Goal: Task Accomplishment & Management: Manage account settings

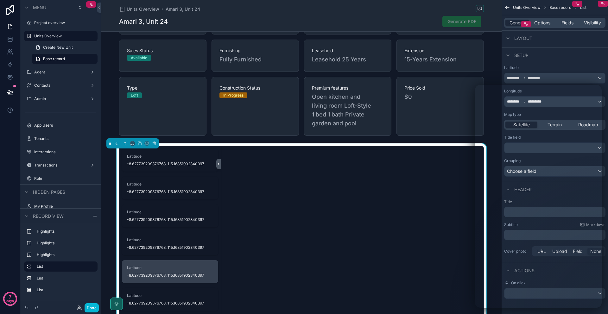
scroll to position [356, 0]
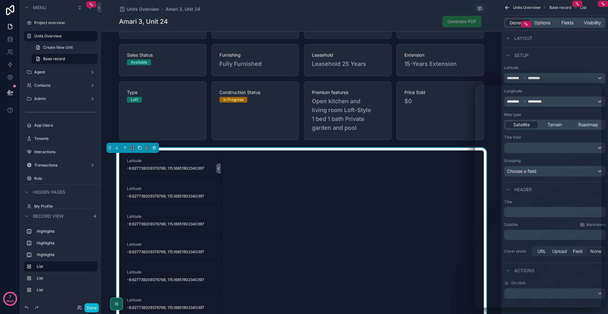
click at [276, 170] on div "scrollable content" at bounding box center [352, 268] width 263 height 235
click at [543, 47] on div "Setup" at bounding box center [554, 54] width 106 height 15
drag, startPoint x: 455, startPoint y: 184, endPoint x: 473, endPoint y: 167, distance: 24.6
click at [456, 183] on div "scrollable content" at bounding box center [352, 268] width 263 height 235
click at [546, 71] on div "Latitude ******** ********" at bounding box center [554, 74] width 101 height 18
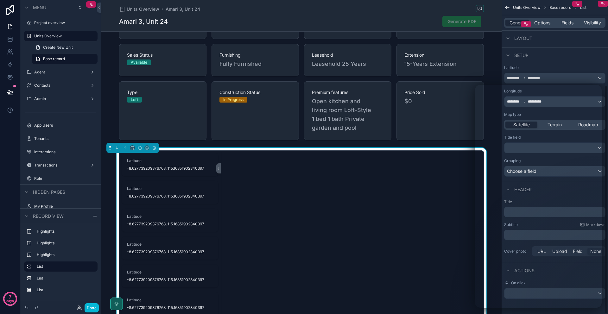
click at [538, 37] on div "Layout" at bounding box center [554, 37] width 106 height 15
click at [507, 9] on icon "scrollable content" at bounding box center [507, 7] width 6 height 6
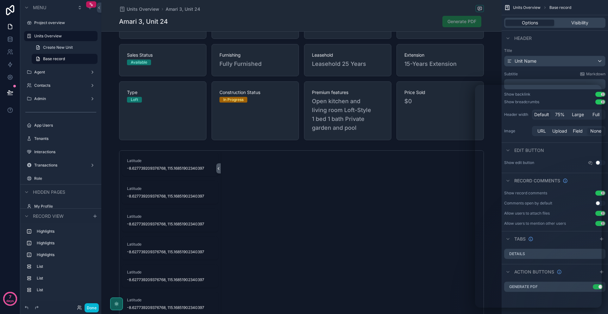
scroll to position [0, 0]
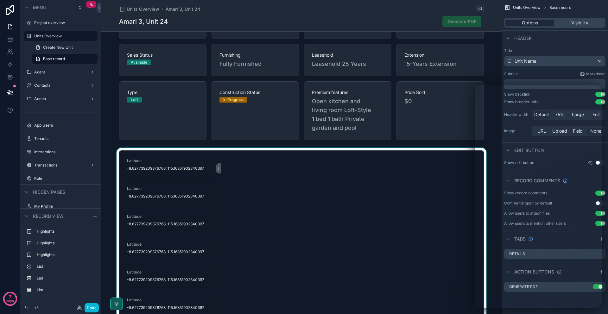
drag, startPoint x: 254, startPoint y: 248, endPoint x: 263, endPoint y: 219, distance: 30.6
click at [254, 248] on div "scrollable content" at bounding box center [301, 268] width 400 height 241
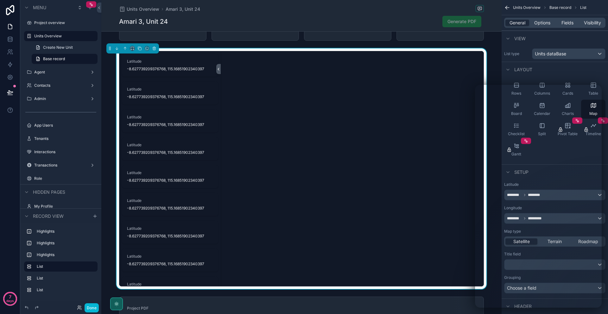
scroll to position [525, 0]
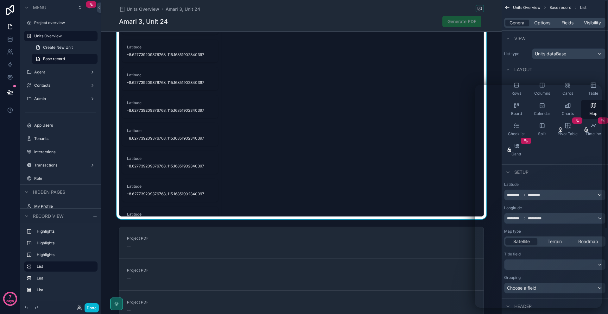
click at [337, 122] on div "scrollable content" at bounding box center [352, 98] width 263 height 235
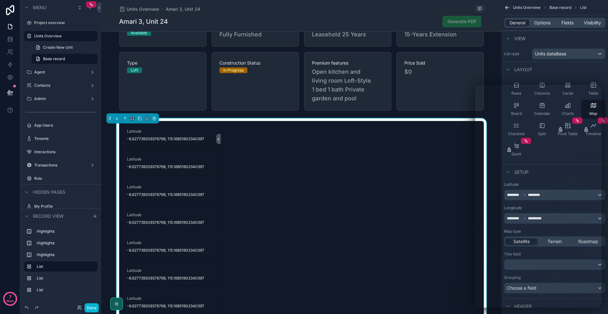
scroll to position [371, 0]
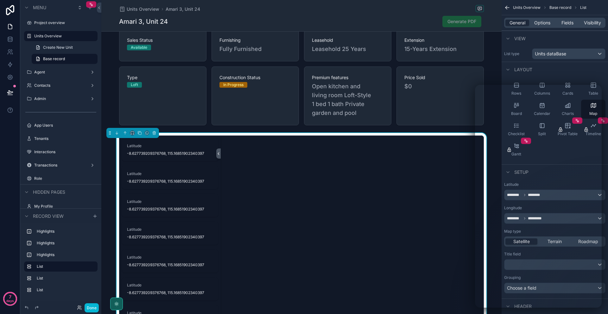
click at [318, 147] on div "scrollable content" at bounding box center [352, 253] width 263 height 235
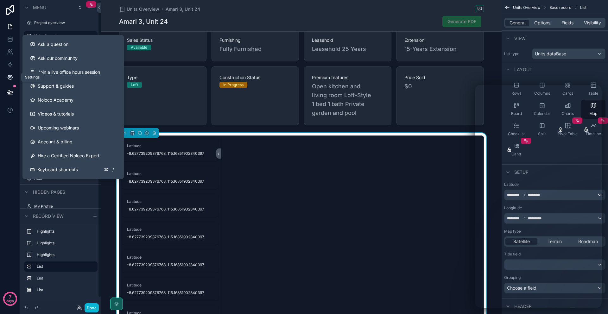
click at [8, 72] on link at bounding box center [10, 77] width 20 height 13
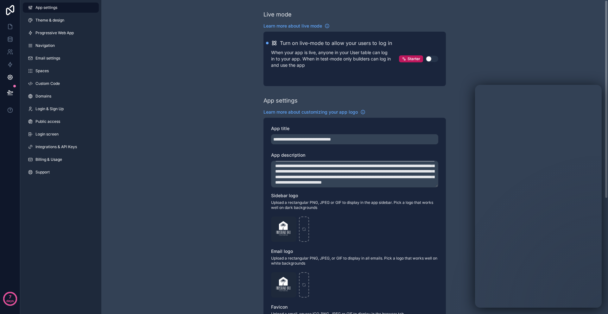
scroll to position [11, 0]
click at [40, 122] on span "Public access" at bounding box center [47, 121] width 25 height 5
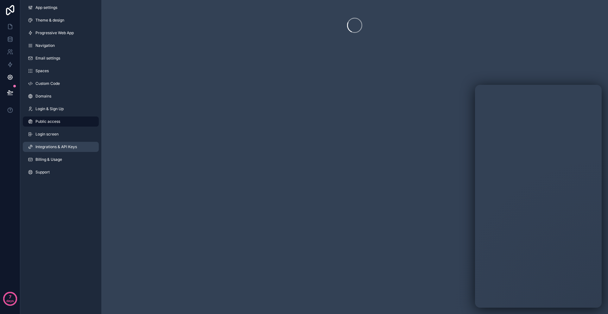
click at [49, 150] on link "Integrations & API Keys" at bounding box center [61, 147] width 76 height 10
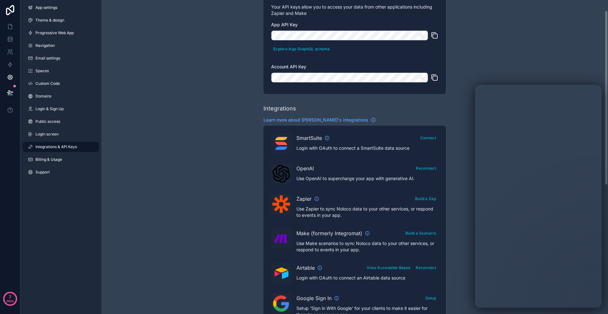
scroll to position [48, 0]
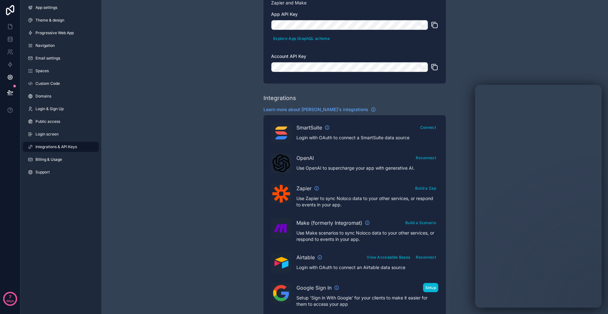
click at [429, 288] on button "Setup" at bounding box center [431, 287] width 16 height 9
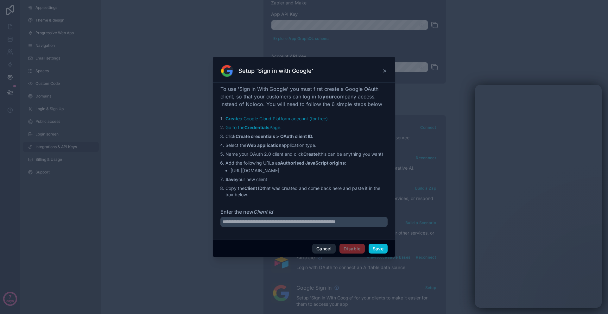
click at [320, 246] on button "Cancel" at bounding box center [323, 249] width 23 height 10
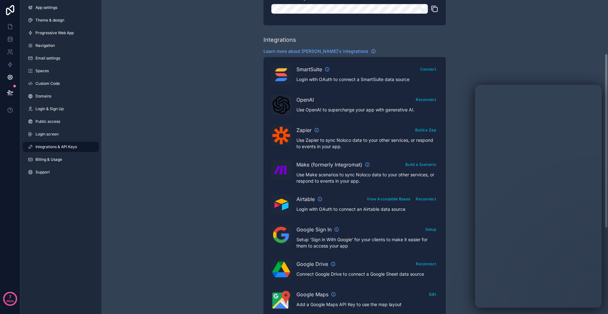
scroll to position [147, 0]
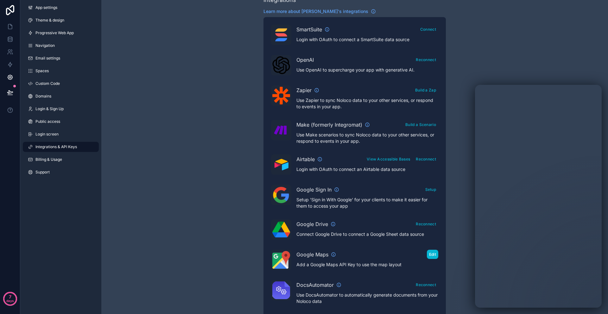
click at [431, 253] on button "Edit" at bounding box center [432, 254] width 11 height 9
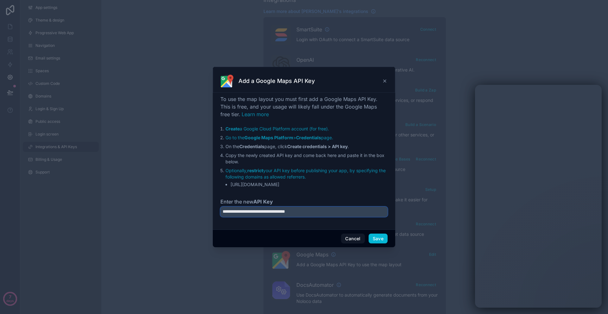
click at [333, 215] on input "**********" at bounding box center [303, 212] width 167 height 10
click at [281, 171] on link "Optionally, restrict your API key before publishing your app, by specifying the…" at bounding box center [305, 174] width 160 height 12
click at [373, 238] on button "Save" at bounding box center [377, 239] width 19 height 10
click at [384, 80] on icon at bounding box center [384, 80] width 5 height 5
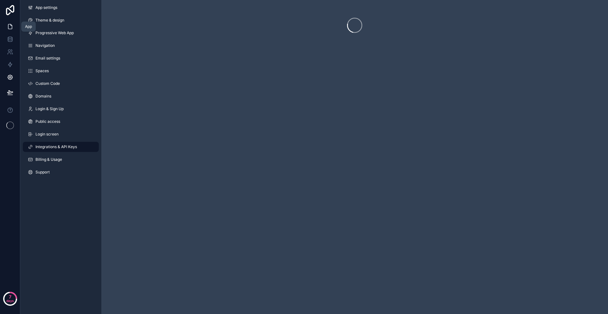
click at [5, 28] on link at bounding box center [10, 26] width 20 height 13
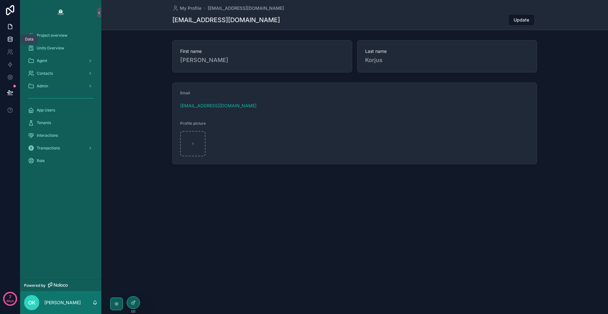
click at [9, 41] on icon at bounding box center [10, 39] width 6 height 6
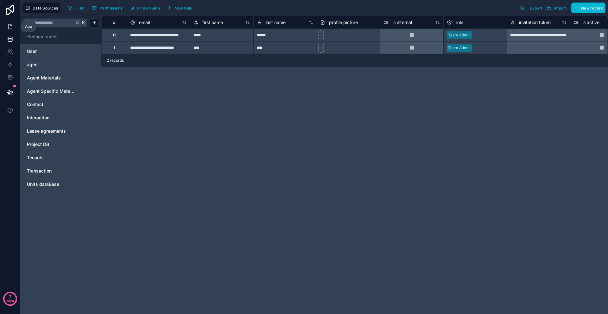
click at [1, 26] on link at bounding box center [10, 26] width 20 height 13
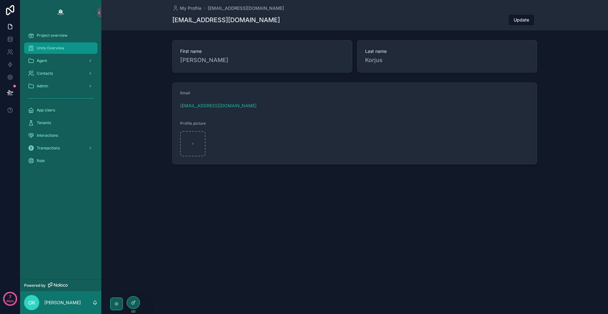
click at [51, 50] on span "Units Overview" at bounding box center [51, 48] width 28 height 5
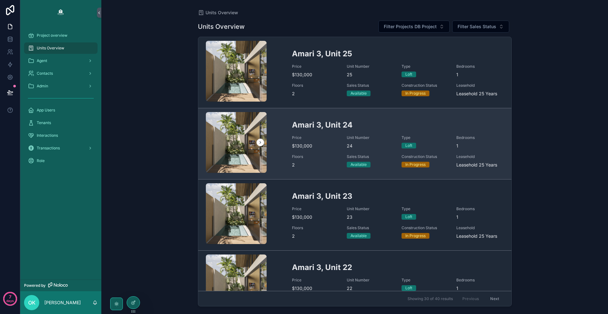
click at [292, 126] on h2 "Amari 3, Unit 24" at bounding box center [398, 125] width 212 height 10
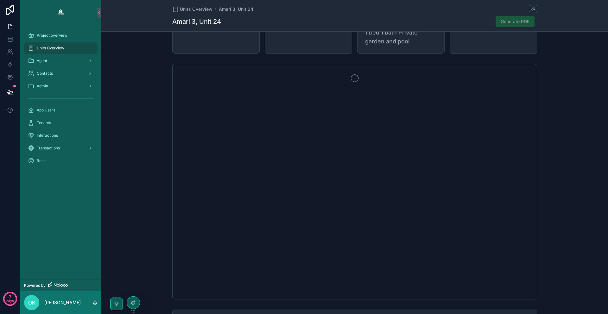
scroll to position [443, 0]
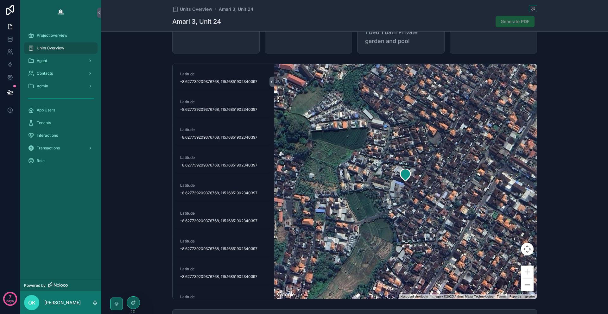
click at [521, 279] on button "Zoom out" at bounding box center [527, 285] width 13 height 13
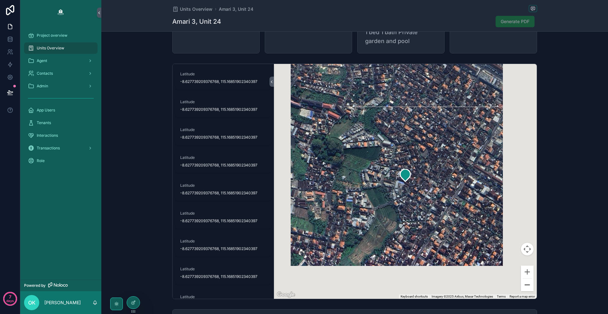
click at [521, 279] on button "Zoom out" at bounding box center [527, 285] width 13 height 13
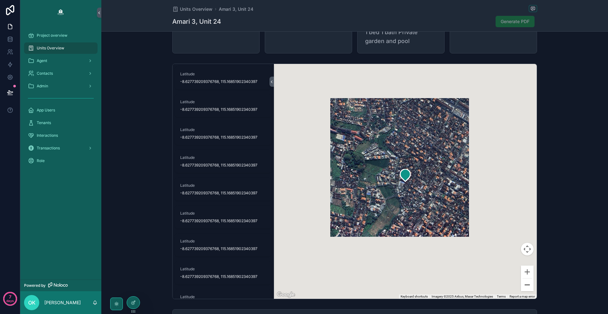
click at [521, 279] on button "Zoom out" at bounding box center [527, 285] width 13 height 13
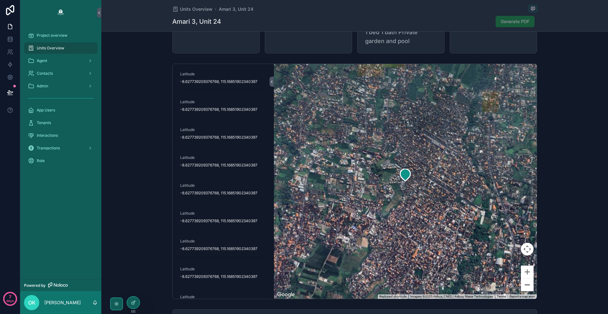
click at [521, 279] on button "Zoom out" at bounding box center [527, 285] width 13 height 13
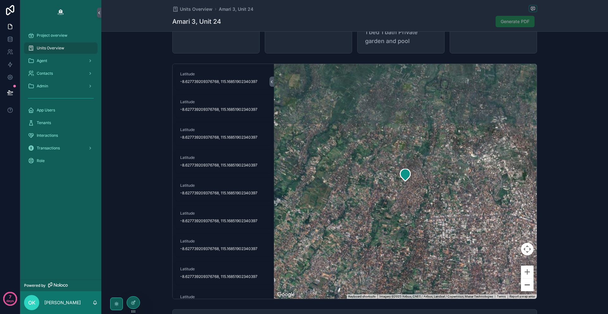
click at [522, 279] on button "Zoom out" at bounding box center [527, 285] width 13 height 13
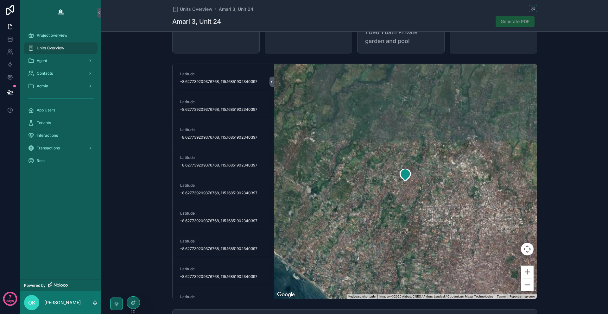
click at [522, 279] on button "Zoom out" at bounding box center [527, 285] width 13 height 13
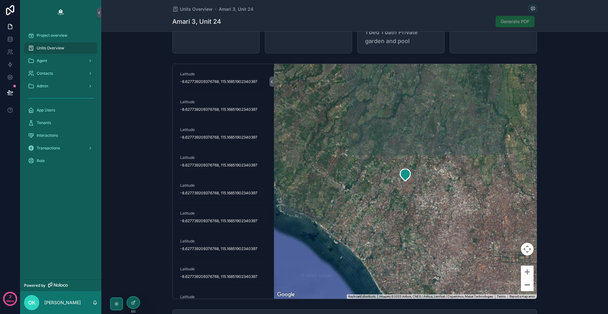
click at [522, 279] on button "Zoom out" at bounding box center [527, 285] width 13 height 13
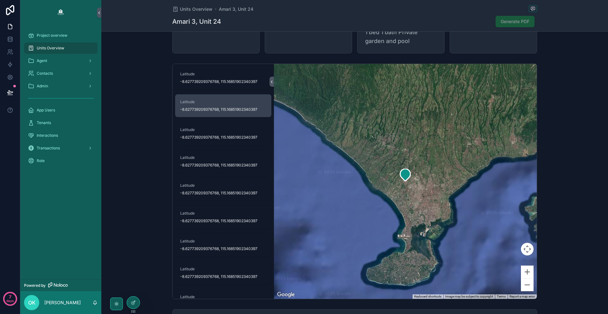
click at [225, 107] on span "-8.627739209376768, 115.16851902340397" at bounding box center [223, 109] width 86 height 5
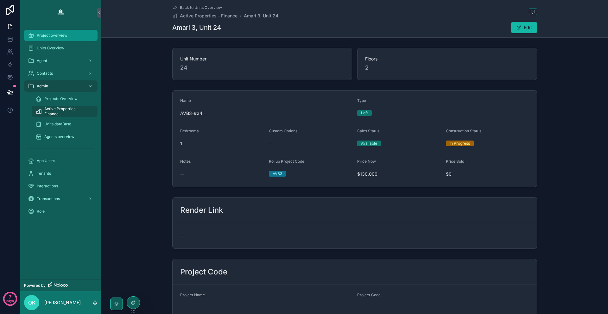
click at [54, 37] on span "Project overview" at bounding box center [52, 35] width 31 height 5
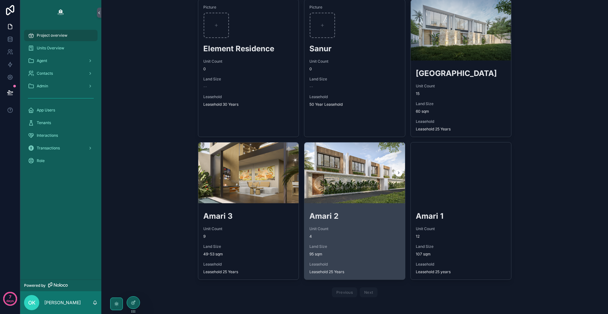
scroll to position [41, 0]
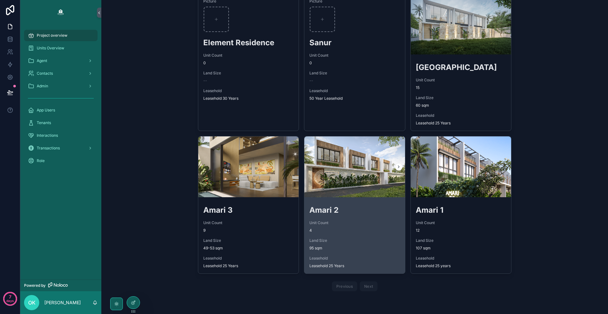
click at [347, 200] on div "Amari 2 Unit Count 4 Land Size 95 sqm Leasehold Leasehold 25 Years" at bounding box center [354, 237] width 101 height 74
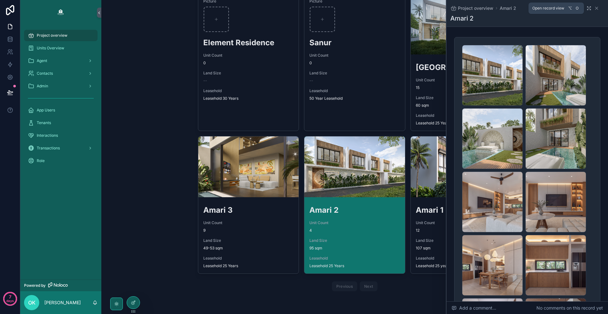
click at [588, 8] on icon "scrollable content" at bounding box center [588, 8] width 5 height 5
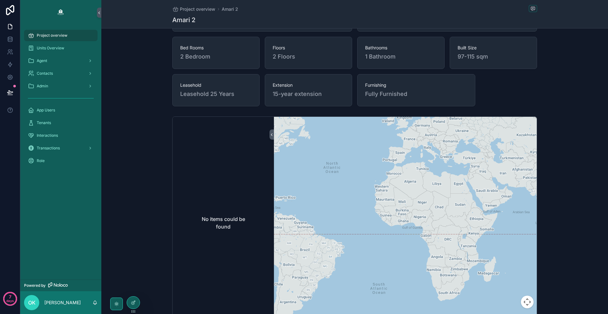
scroll to position [405, 0]
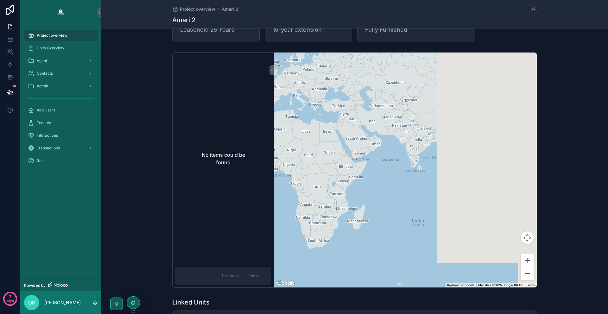
drag, startPoint x: 422, startPoint y: 152, endPoint x: 252, endPoint y: 158, distance: 169.8
click at [252, 158] on div "No items could be found Previous Next ← Move left → Move right ↑ Move up ↓ Move…" at bounding box center [355, 170] width 364 height 235
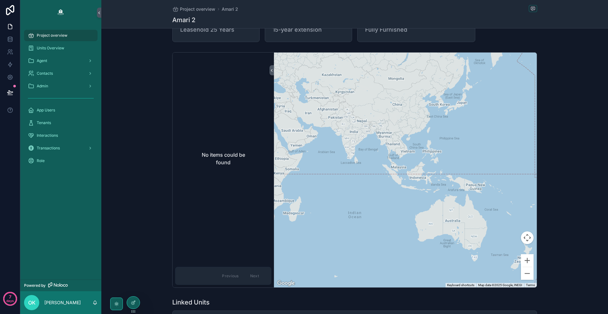
click at [241, 163] on h2 "No items could be found" at bounding box center [223, 158] width 56 height 15
click at [136, 299] on div at bounding box center [133, 303] width 13 height 12
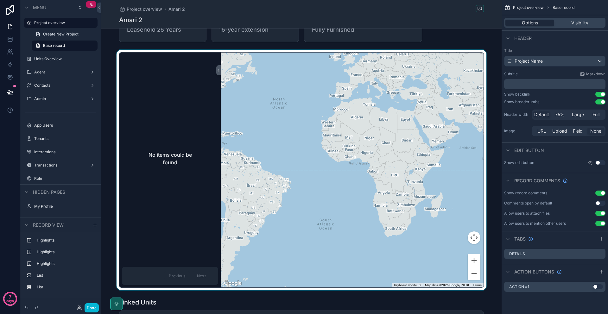
click at [492, 61] on div "scrollable content" at bounding box center [301, 170] width 400 height 241
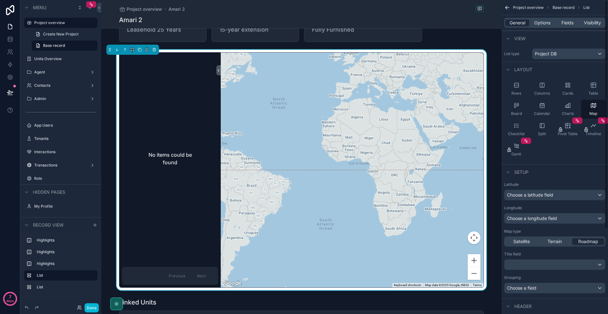
click at [565, 27] on div "General Options Fields Visibility" at bounding box center [554, 23] width 101 height 10
click at [567, 23] on span "Fields" at bounding box center [567, 23] width 12 height 6
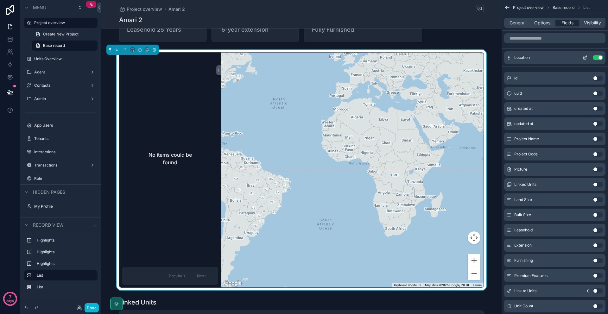
click at [587, 59] on icon "scrollable content" at bounding box center [584, 57] width 5 height 5
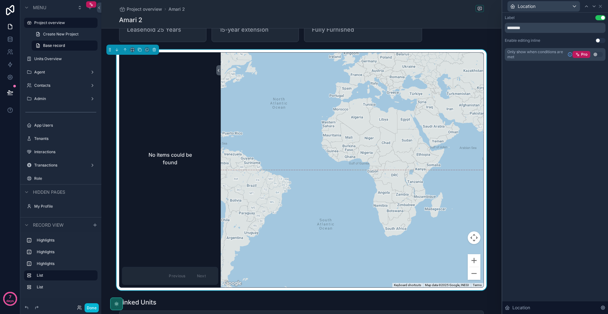
click at [597, 41] on button "Use setting" at bounding box center [600, 40] width 10 height 5
click at [534, 19] on div "Label Use setting" at bounding box center [555, 17] width 101 height 5
click at [49, 59] on label "Units Overview" at bounding box center [59, 58] width 51 height 5
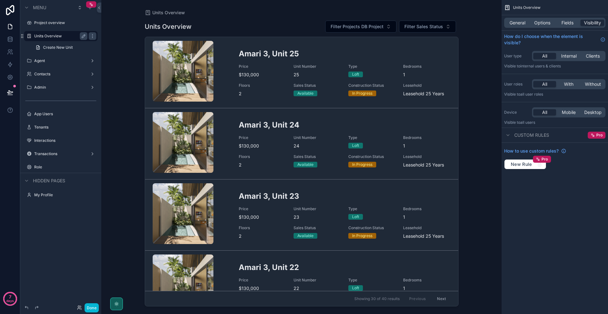
click at [468, 109] on div "Units Overview Units Overview Filter Projects DB Project Filter Sales Status Am…" at bounding box center [301, 157] width 400 height 314
drag, startPoint x: 479, startPoint y: 100, endPoint x: 472, endPoint y: 100, distance: 7.0
click at [479, 100] on div "Units Overview Units Overview Filter Projects DB Project Filter Sales Status Am…" at bounding box center [301, 157] width 400 height 314
click at [280, 217] on div "scrollable content" at bounding box center [302, 153] width 324 height 306
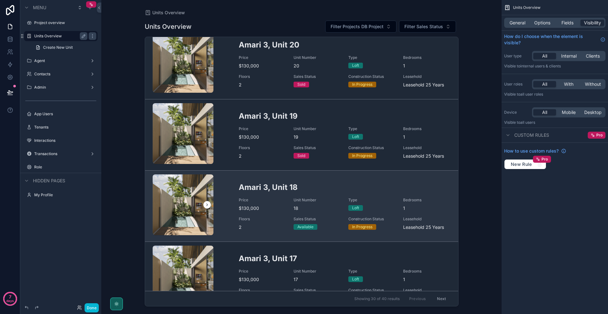
scroll to position [366, 0]
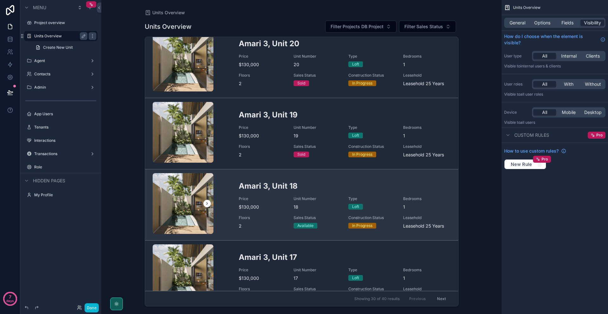
click at [260, 228] on span "2" at bounding box center [262, 226] width 47 height 6
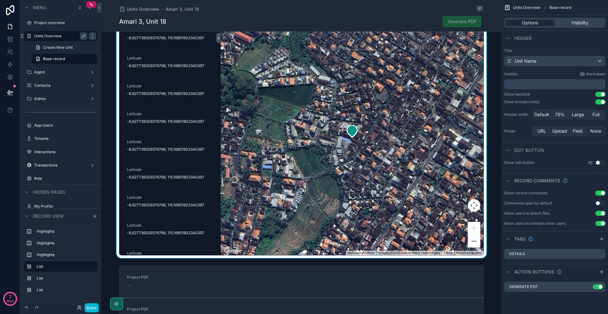
scroll to position [542, 0]
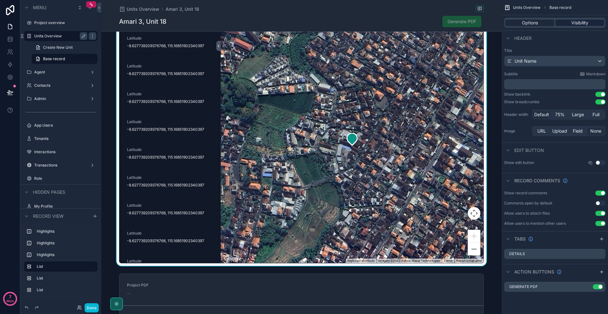
click at [572, 22] on span "Visibility" at bounding box center [579, 23] width 17 height 6
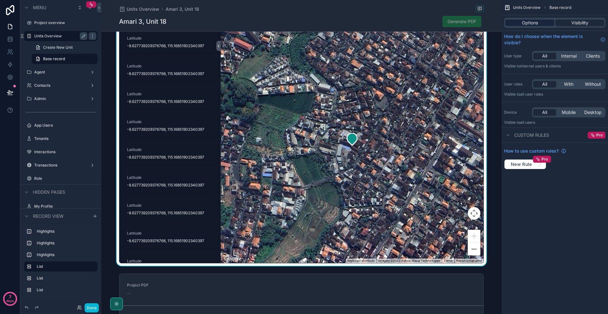
click at [544, 23] on div "Options" at bounding box center [529, 23] width 49 height 6
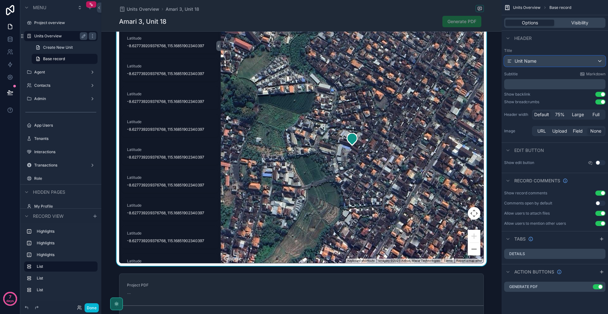
click at [516, 63] on span "Unit Name" at bounding box center [525, 61] width 22 height 6
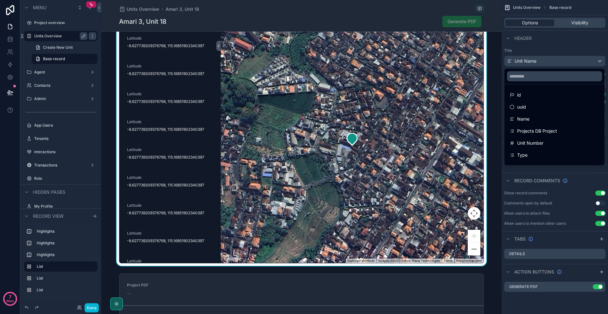
click at [493, 97] on div "[GEOGRAPHIC_DATA] [GEOGRAPHIC_DATA] [GEOGRAPHIC_DATA] [GEOGRAPHIC_DATA] [GEOGRA…" at bounding box center [301, 145] width 400 height 241
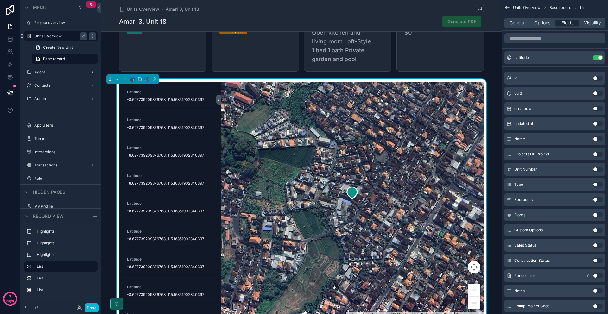
scroll to position [486, 0]
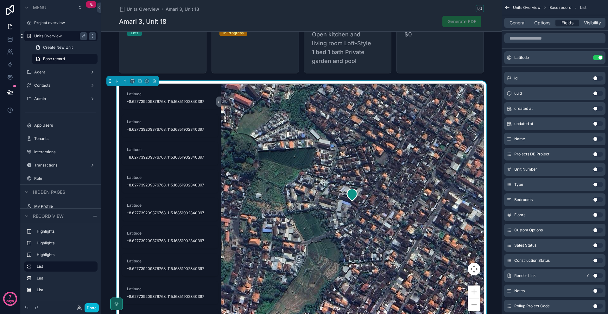
click at [476, 81] on div "[GEOGRAPHIC_DATA] [GEOGRAPHIC_DATA] [GEOGRAPHIC_DATA] [GEOGRAPHIC_DATA] [GEOGRA…" at bounding box center [301, 201] width 400 height 241
click at [543, 24] on span "Options" at bounding box center [542, 23] width 16 height 6
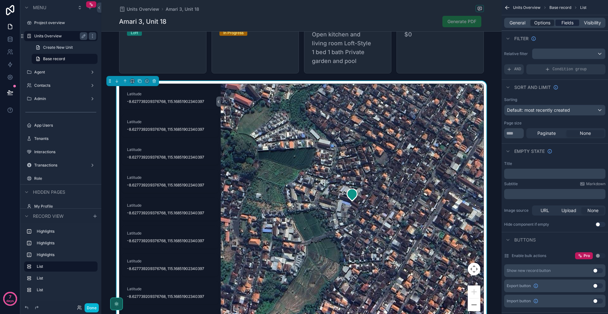
click at [563, 21] on span "Fields" at bounding box center [567, 23] width 12 height 6
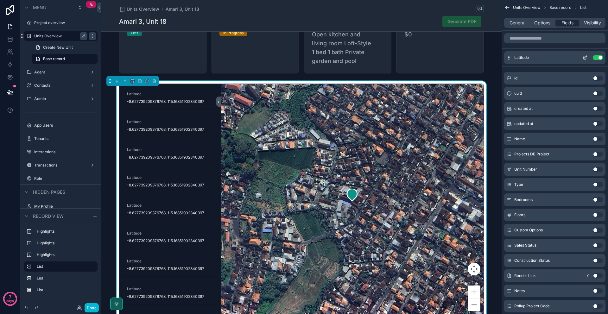
click at [594, 55] on button "Use setting" at bounding box center [598, 57] width 10 height 5
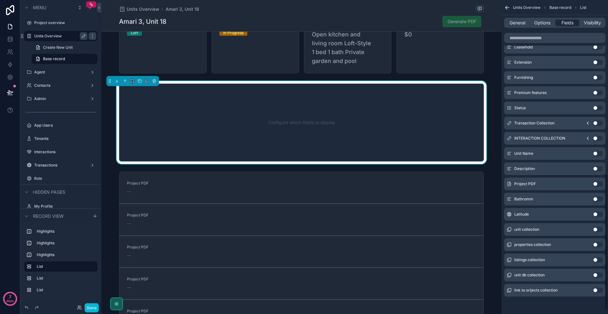
scroll to position [408, 0]
click at [596, 212] on button "Use setting" at bounding box center [598, 213] width 10 height 5
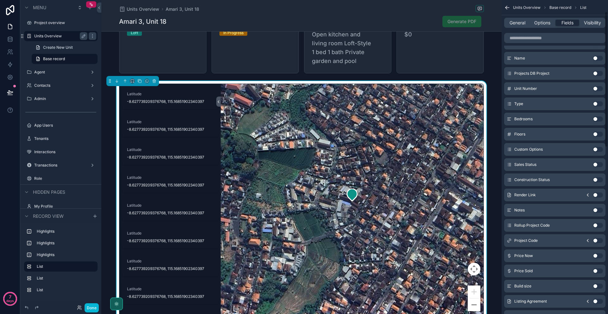
scroll to position [0, 0]
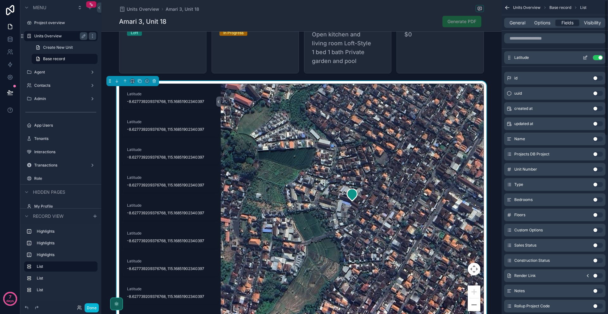
click at [586, 55] on icon "scrollable content" at bounding box center [584, 57] width 5 height 5
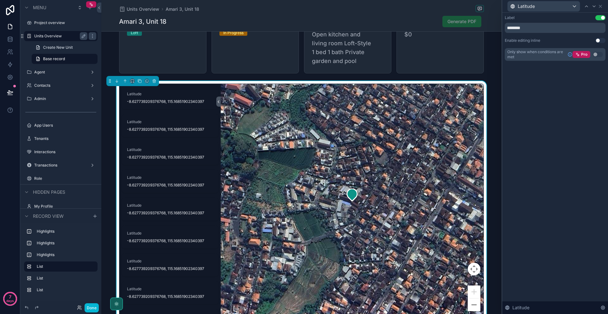
click at [601, 42] on button "Use setting" at bounding box center [600, 40] width 10 height 5
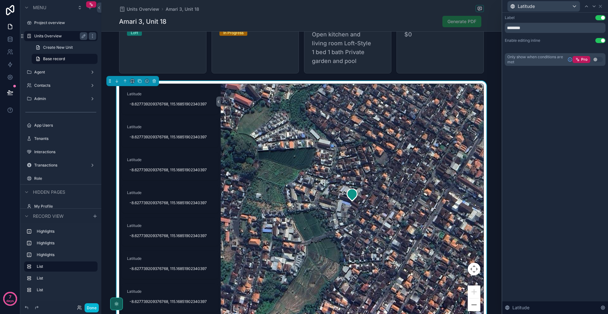
click at [600, 42] on button "Use setting" at bounding box center [600, 40] width 10 height 5
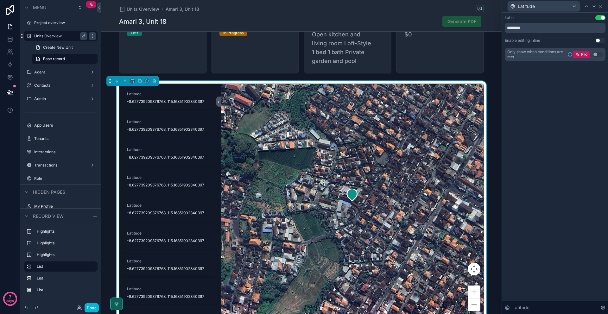
click at [599, 17] on button "Use setting" at bounding box center [600, 17] width 10 height 5
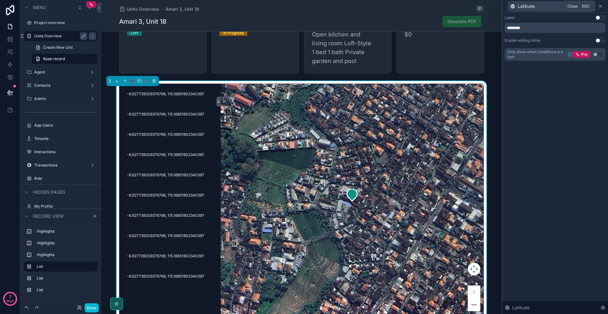
click at [599, 7] on icon at bounding box center [600, 6] width 5 height 5
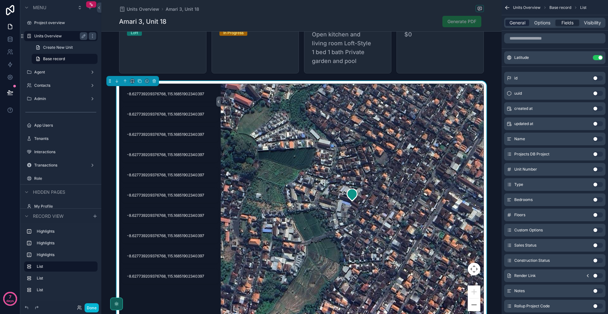
click at [520, 25] on span "General" at bounding box center [517, 23] width 16 height 6
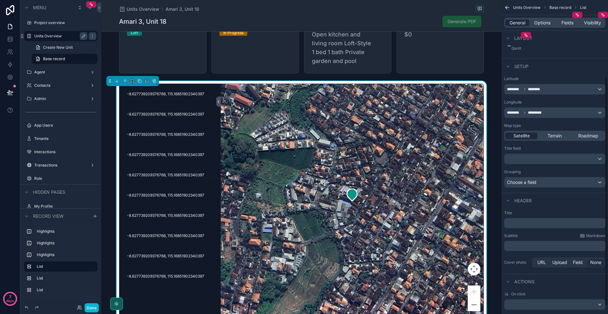
scroll to position [106, 0]
click at [556, 131] on div "Satellite Terrain Roadmap" at bounding box center [554, 135] width 101 height 10
click at [558, 134] on span "Terrain" at bounding box center [554, 135] width 14 height 6
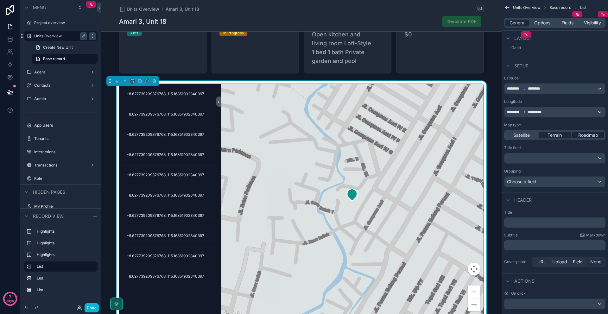
click at [593, 137] on span "Roadmap" at bounding box center [588, 135] width 20 height 6
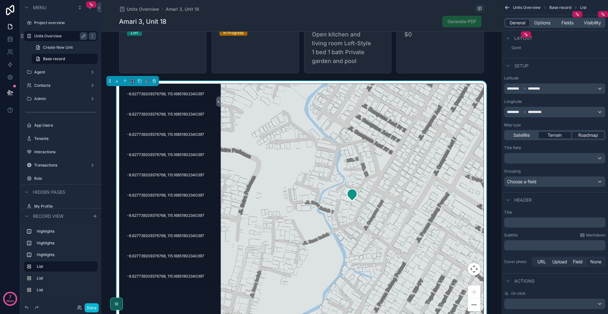
click at [562, 137] on span "Terrain" at bounding box center [554, 135] width 14 height 6
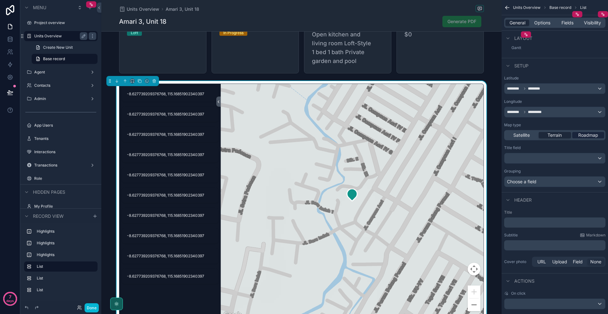
click at [588, 135] on span "Roadmap" at bounding box center [588, 135] width 20 height 6
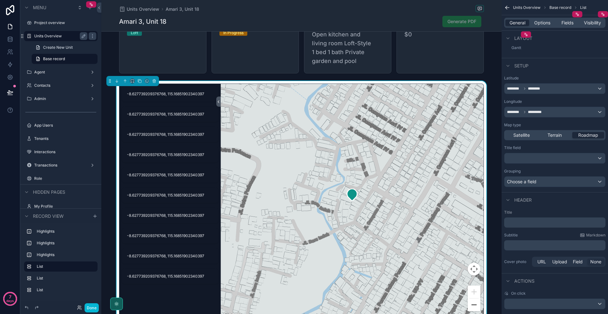
click at [471, 298] on button "Zoom out" at bounding box center [474, 304] width 13 height 13
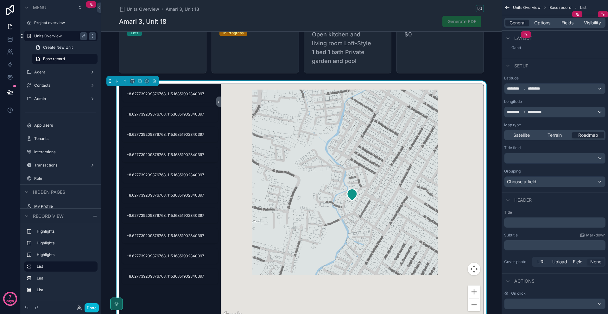
click at [471, 298] on button "Zoom out" at bounding box center [474, 304] width 13 height 13
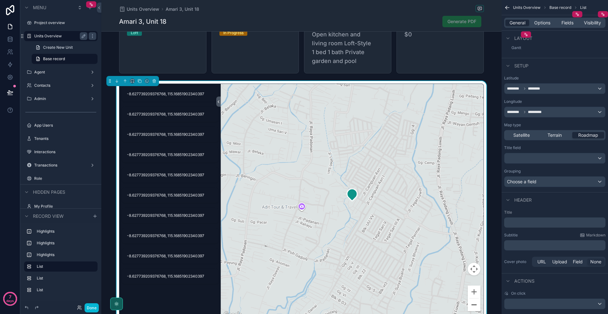
click at [471, 298] on button "Zoom out" at bounding box center [474, 304] width 13 height 13
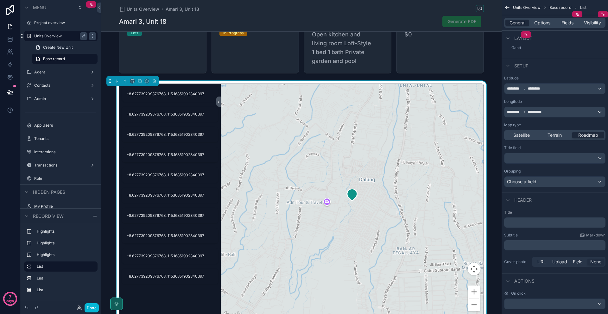
click at [471, 298] on button "Zoom out" at bounding box center [474, 304] width 13 height 13
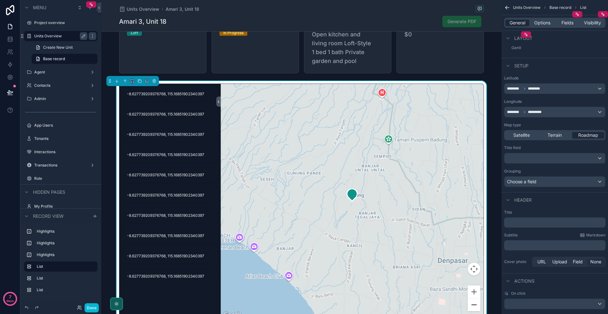
click at [471, 298] on button "Zoom out" at bounding box center [474, 304] width 13 height 13
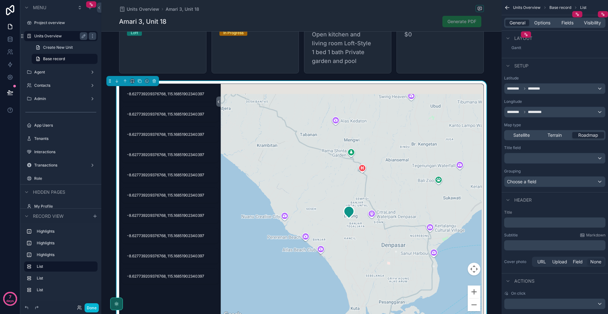
drag, startPoint x: 374, startPoint y: 178, endPoint x: 370, endPoint y: 197, distance: 19.7
click at [370, 197] on div "scrollable content" at bounding box center [352, 201] width 263 height 235
click at [348, 207] on icon "scrollable content" at bounding box center [348, 213] width 10 height 12
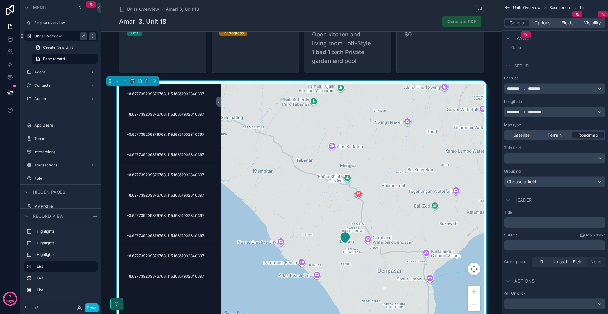
drag, startPoint x: 324, startPoint y: 219, endPoint x: 321, endPoint y: 239, distance: 20.2
click at [321, 243] on div "scrollable content" at bounding box center [352, 201] width 263 height 235
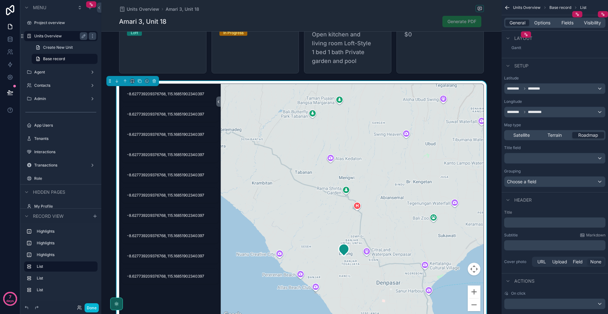
drag, startPoint x: 287, startPoint y: 179, endPoint x: 286, endPoint y: 191, distance: 11.5
click at [286, 191] on div "scrollable content" at bounding box center [352, 201] width 263 height 235
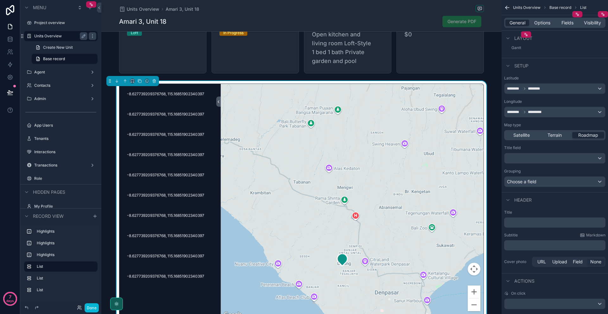
drag, startPoint x: 156, startPoint y: 303, endPoint x: 160, endPoint y: 298, distance: 6.6
click at [160, 298] on div "-8.627739209376768, 115.16851902340397 -8.627739209376768, 115.16851902340397 -…" at bounding box center [169, 201] width 101 height 235
click at [161, 297] on div "-8.627739209376768, 115.16851902340397 -8.627739209376768, 115.16851902340397 -…" at bounding box center [169, 201] width 101 height 235
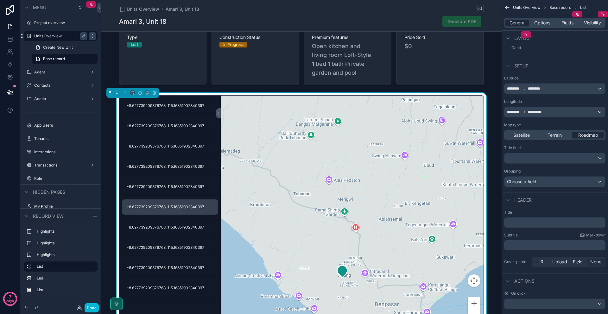
scroll to position [475, 0]
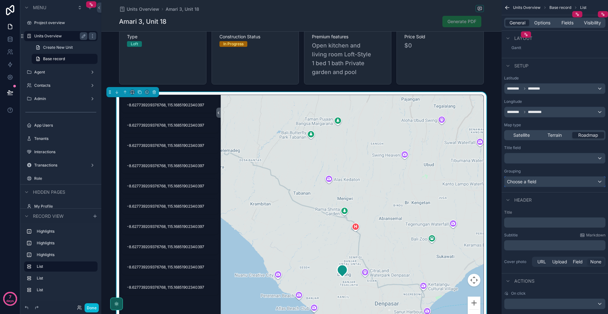
click at [552, 179] on div "Choose a field" at bounding box center [554, 182] width 101 height 10
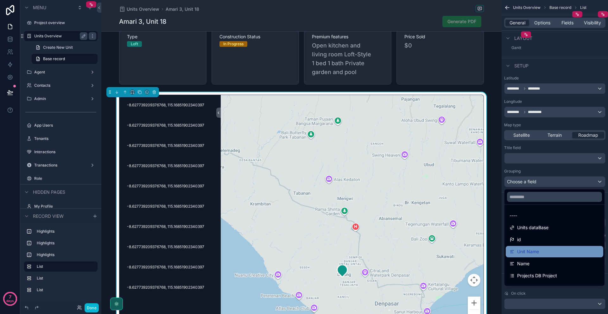
click at [540, 253] on div "Unit Name" at bounding box center [554, 252] width 90 height 8
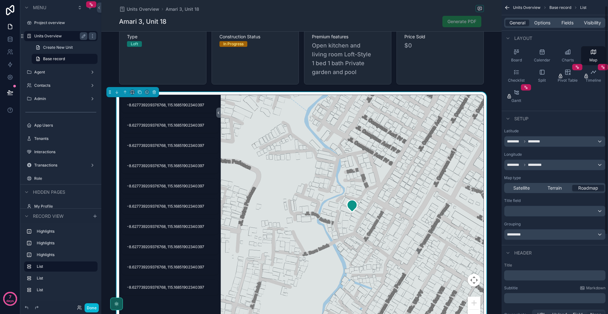
scroll to position [0, 0]
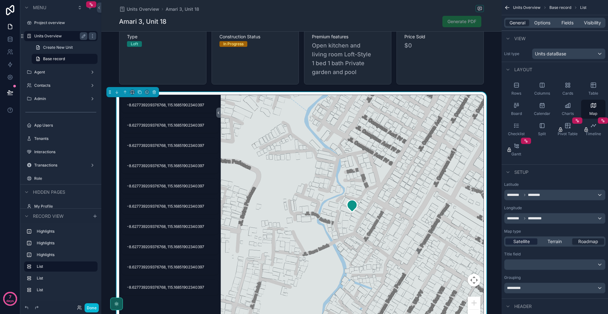
click at [528, 243] on span "Satellite" at bounding box center [521, 241] width 16 height 6
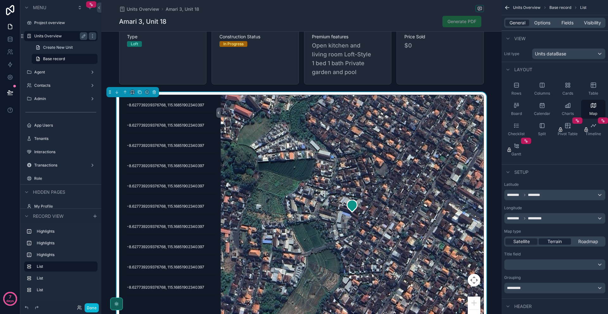
click at [548, 243] on span "Terrain" at bounding box center [554, 241] width 14 height 6
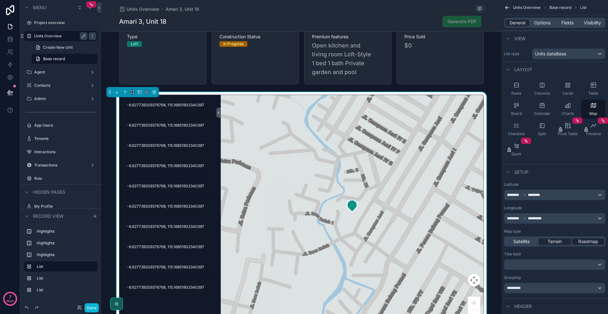
click at [587, 242] on span "Roadmap" at bounding box center [588, 241] width 20 height 6
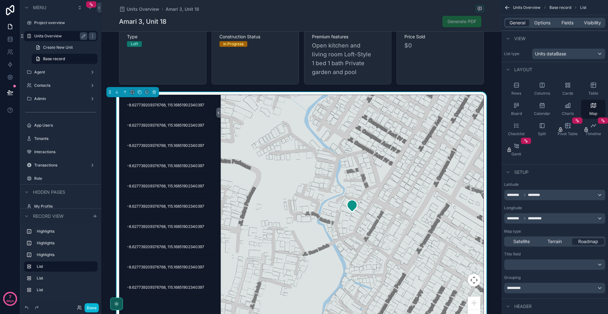
click at [474, 310] on button "Zoom out" at bounding box center [474, 316] width 13 height 13
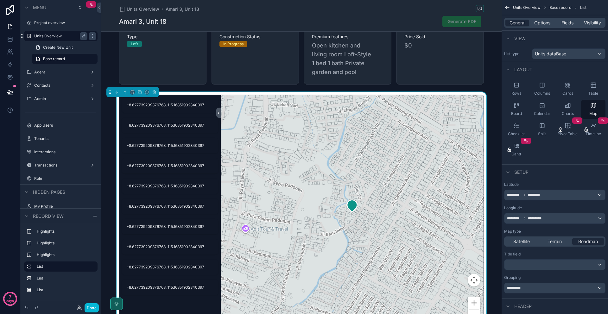
click at [474, 310] on button "Zoom out" at bounding box center [474, 316] width 13 height 13
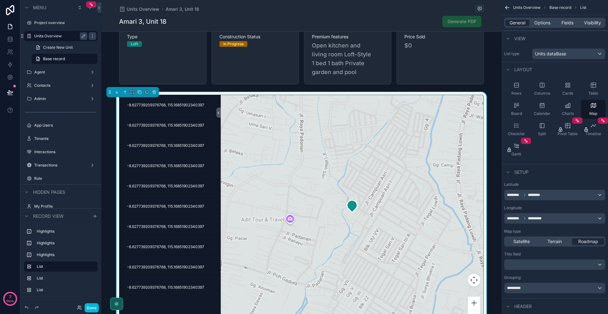
click at [474, 310] on button "Zoom out" at bounding box center [474, 316] width 13 height 13
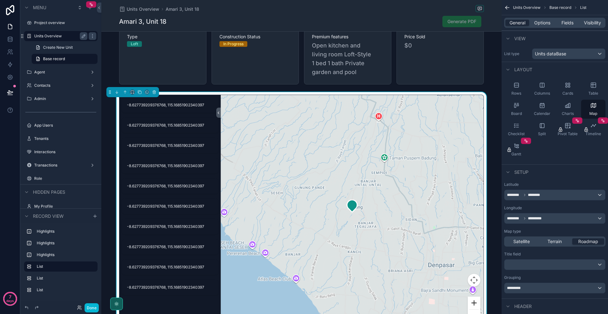
click at [474, 297] on button "Zoom in" at bounding box center [474, 303] width 13 height 13
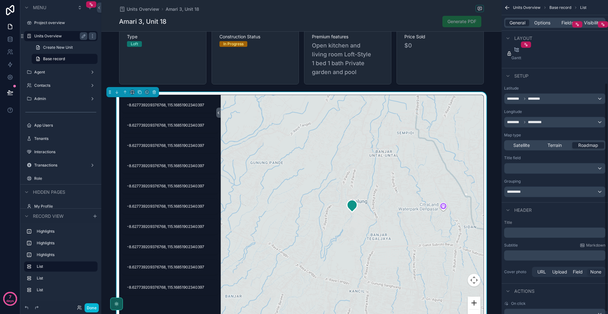
scroll to position [117, 0]
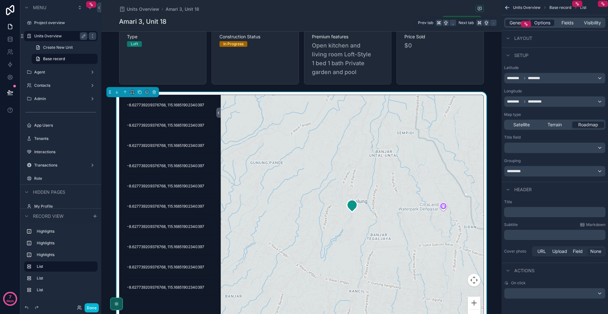
click at [546, 21] on span "Options" at bounding box center [542, 23] width 16 height 6
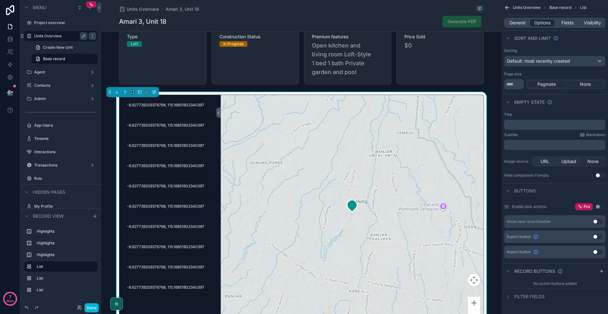
click at [556, 84] on div "Paginate" at bounding box center [546, 84] width 38 height 6
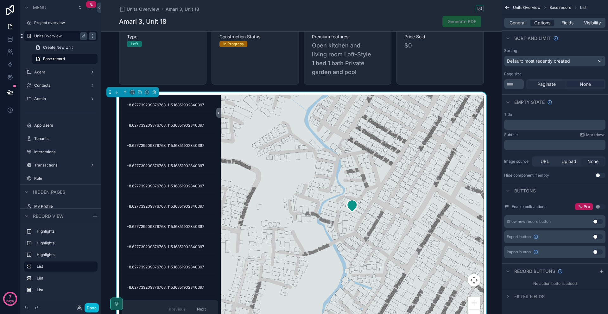
click at [579, 85] on div "None" at bounding box center [585, 84] width 38 height 6
click at [512, 85] on input "**" at bounding box center [514, 84] width 20 height 10
type input "*"
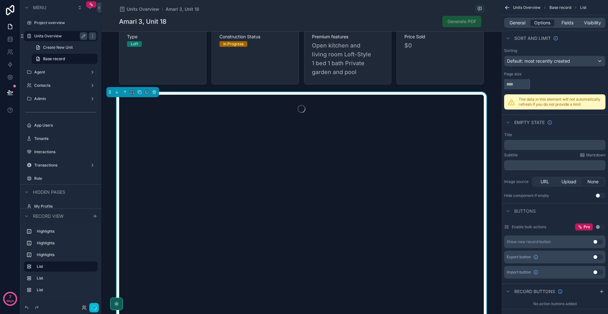
type input "*"
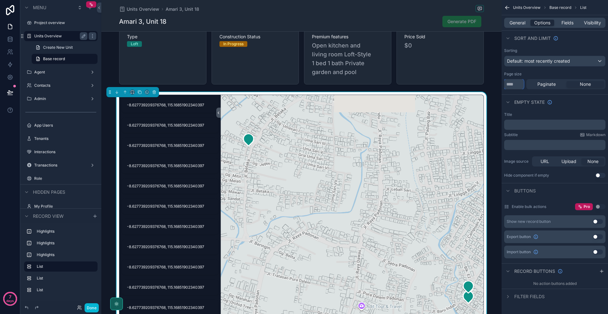
type input "*"
click at [543, 82] on span "Paginate" at bounding box center [546, 84] width 18 height 6
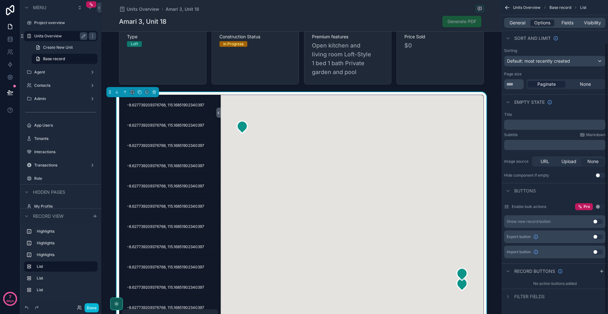
click at [545, 83] on span "Paginate" at bounding box center [546, 84] width 18 height 6
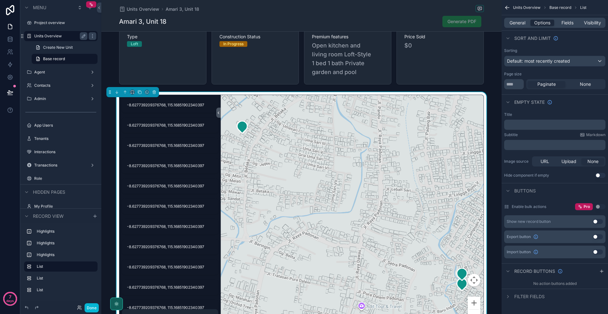
click at [475, 310] on button "Zoom out" at bounding box center [474, 316] width 13 height 13
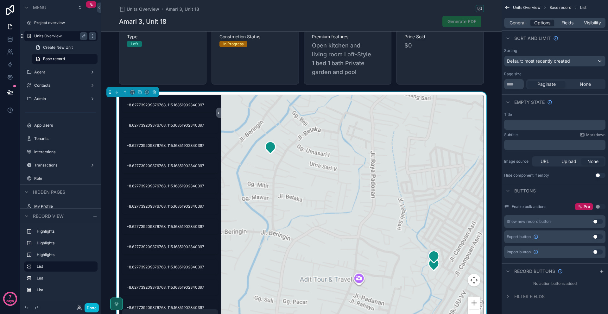
click at [475, 310] on button "Zoom out" at bounding box center [474, 316] width 13 height 13
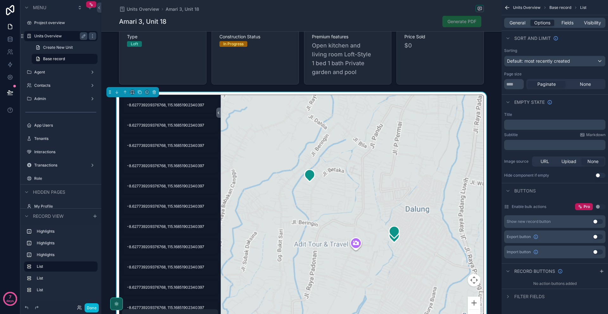
click at [475, 310] on button "Zoom out" at bounding box center [474, 316] width 13 height 13
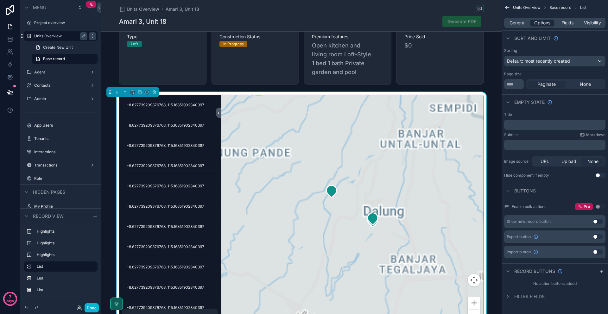
click at [475, 310] on button "Zoom out" at bounding box center [474, 316] width 13 height 13
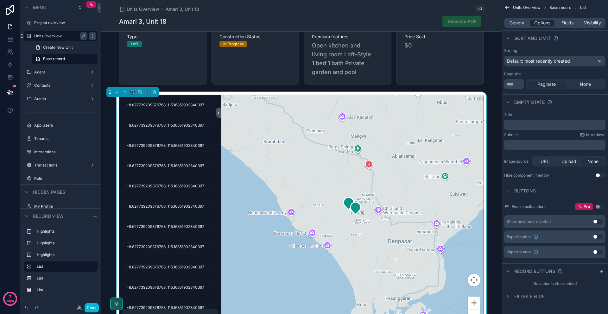
click at [472, 297] on button "Zoom in" at bounding box center [474, 303] width 13 height 13
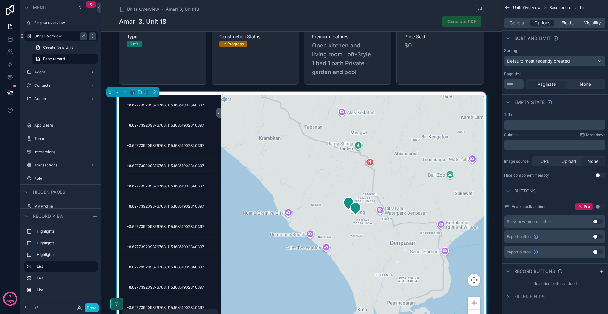
click at [472, 297] on button "Zoom in" at bounding box center [474, 303] width 13 height 13
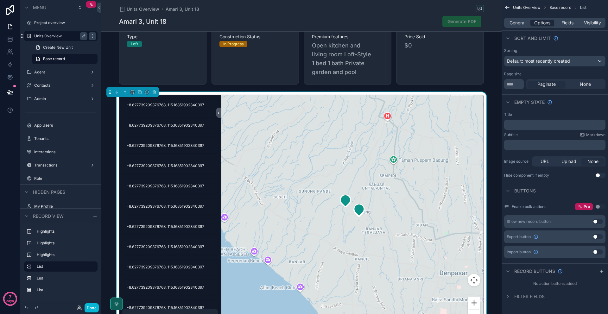
click at [472, 297] on button "Zoom in" at bounding box center [474, 303] width 13 height 13
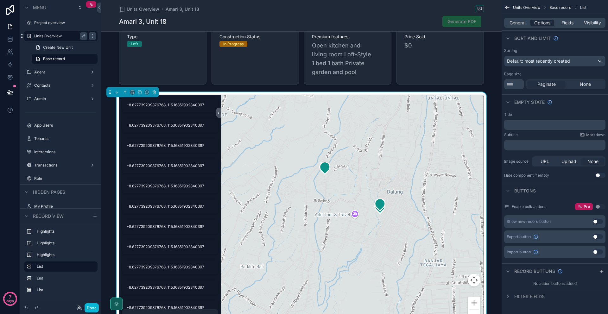
drag, startPoint x: 319, startPoint y: 220, endPoint x: 317, endPoint y: 199, distance: 20.3
click at [318, 199] on div "scrollable content" at bounding box center [352, 212] width 263 height 235
click at [582, 86] on span "None" at bounding box center [585, 84] width 11 height 6
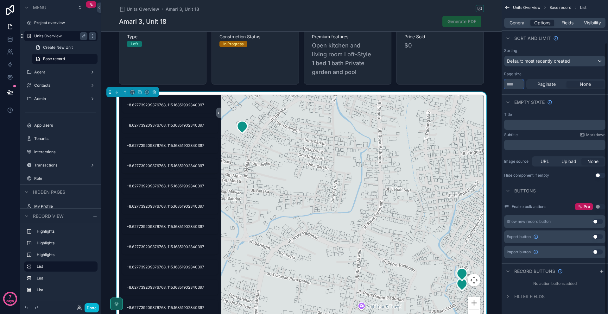
click at [519, 87] on input "*" at bounding box center [514, 84] width 20 height 10
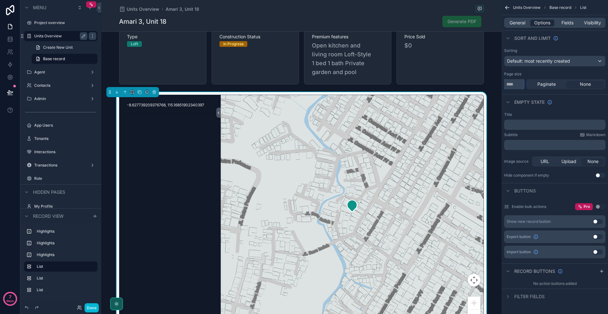
type input "*"
click at [523, 21] on span "General" at bounding box center [517, 23] width 16 height 6
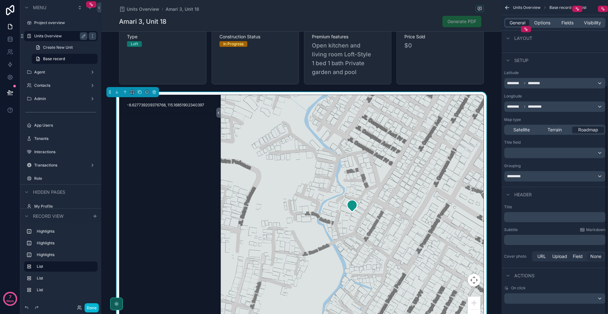
scroll to position [117, 0]
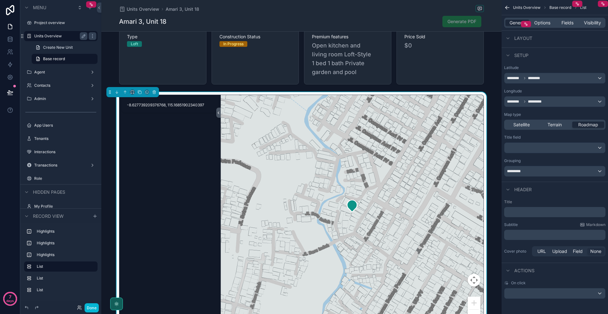
click at [527, 40] on span "Layout" at bounding box center [523, 38] width 18 height 6
click at [504, 38] on div "scrollable content" at bounding box center [508, 40] width 8 height 8
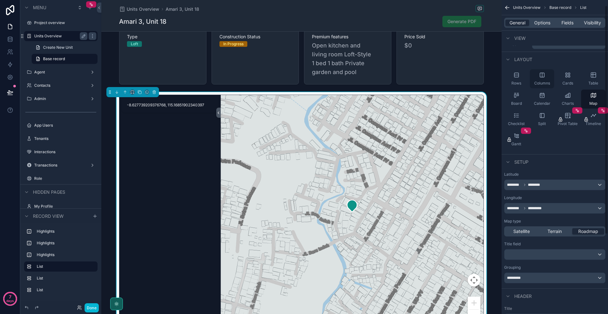
scroll to position [0, 0]
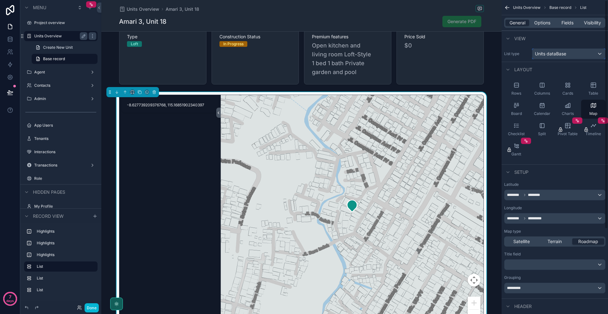
click at [564, 53] on span "Units dataBase" at bounding box center [550, 54] width 31 height 6
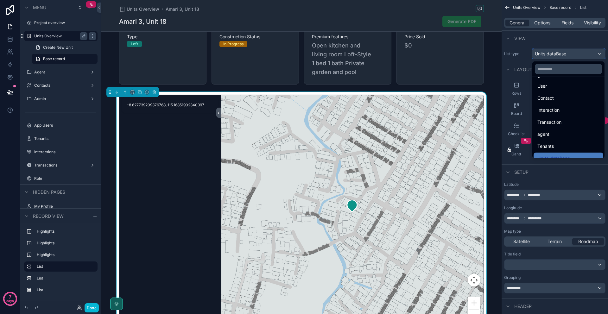
scroll to position [66, 0]
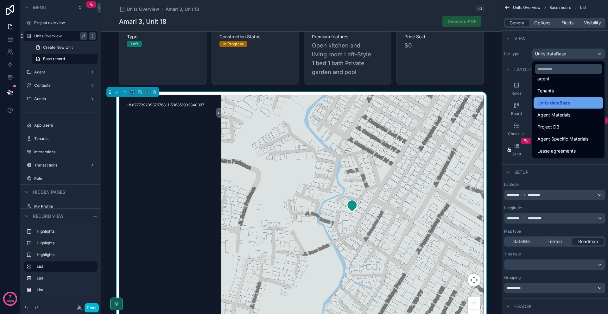
click at [565, 103] on span "Units dataBase" at bounding box center [553, 103] width 33 height 8
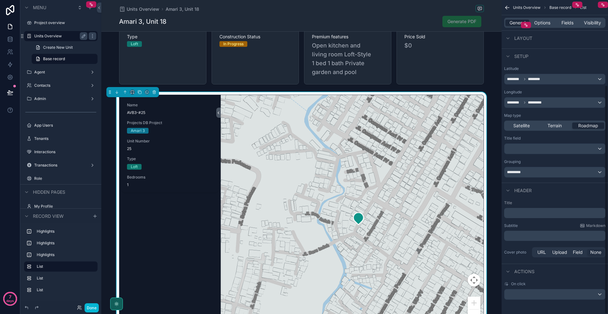
scroll to position [117, 0]
click at [543, 20] on span "Options" at bounding box center [542, 23] width 16 height 6
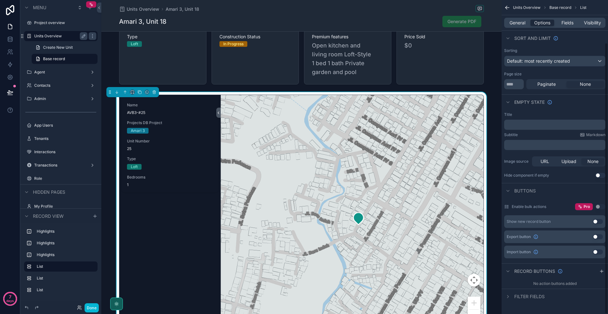
scroll to position [49, 0]
click at [526, 301] on div "Filter fields" at bounding box center [554, 296] width 106 height 15
click at [527, 298] on span "Filter fields" at bounding box center [529, 296] width 30 height 6
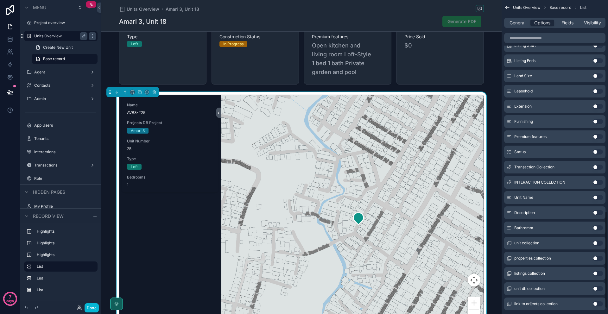
scroll to position [687, 0]
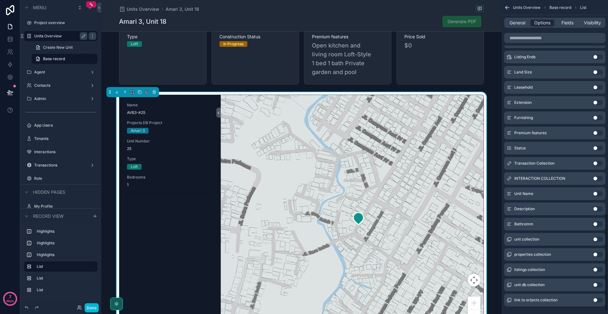
click at [598, 268] on button "Use setting" at bounding box center [598, 269] width 10 height 5
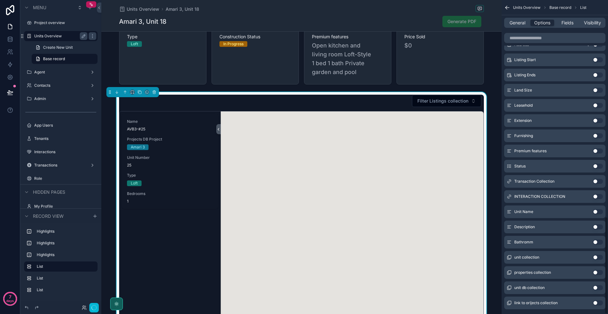
scroll to position [700, 0]
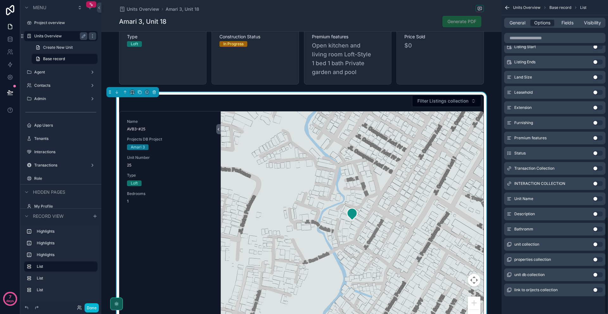
click at [598, 268] on div "unit db collection Use setting" at bounding box center [554, 274] width 101 height 13
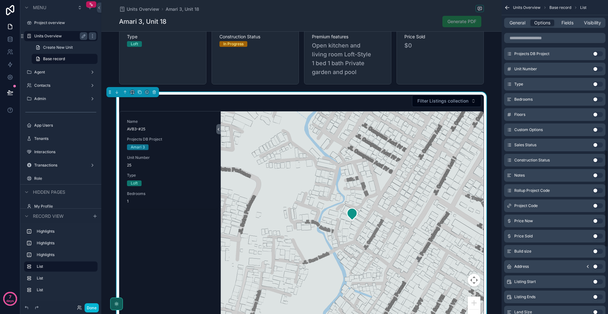
scroll to position [297, 0]
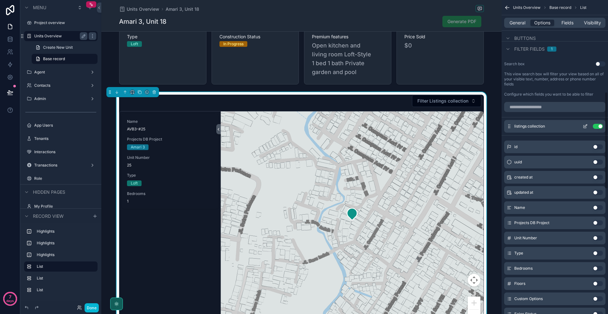
click at [598, 127] on button "Use setting" at bounding box center [598, 126] width 10 height 5
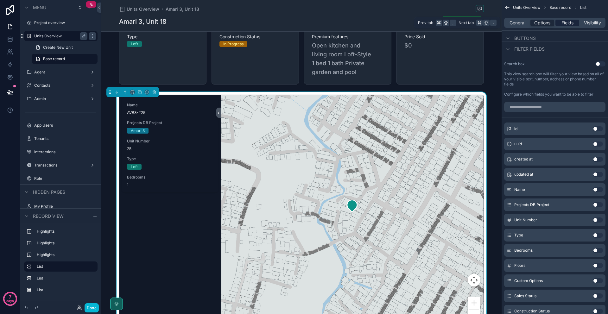
click at [562, 20] on span "Fields" at bounding box center [567, 23] width 12 height 6
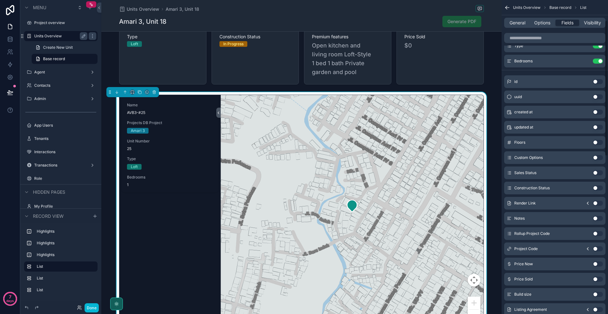
scroll to position [0, 0]
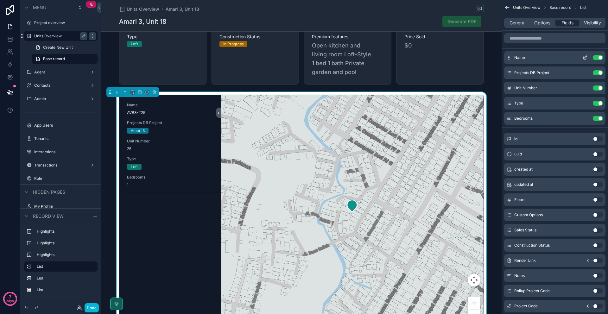
click at [596, 59] on button "Use setting" at bounding box center [598, 57] width 10 height 5
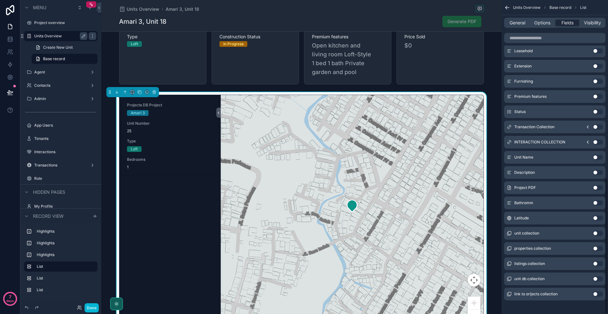
scroll to position [411, 0]
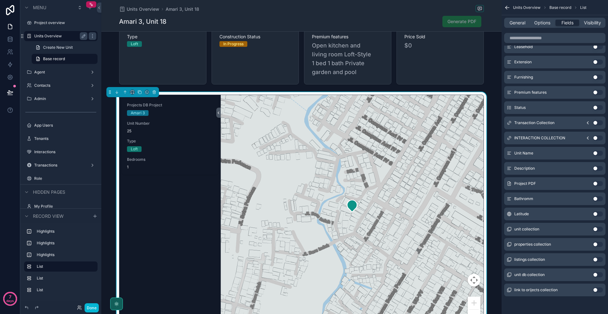
click at [601, 153] on button "Use setting" at bounding box center [598, 153] width 10 height 5
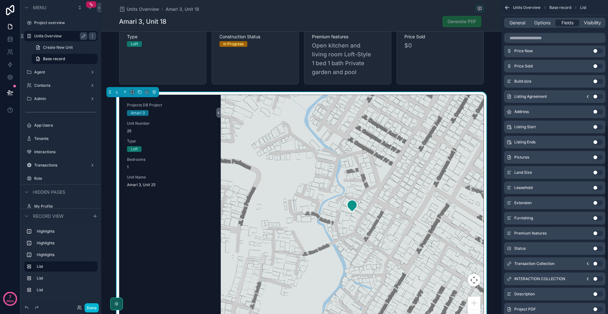
scroll to position [281, 0]
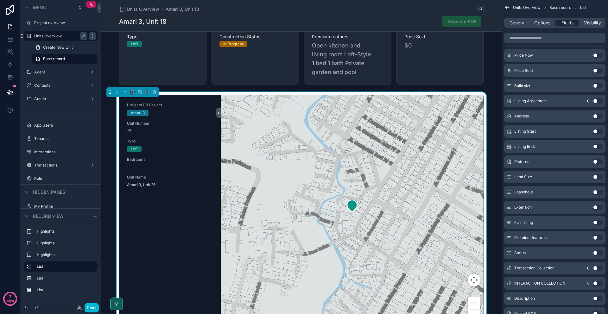
click at [600, 115] on button "Use setting" at bounding box center [598, 116] width 10 height 5
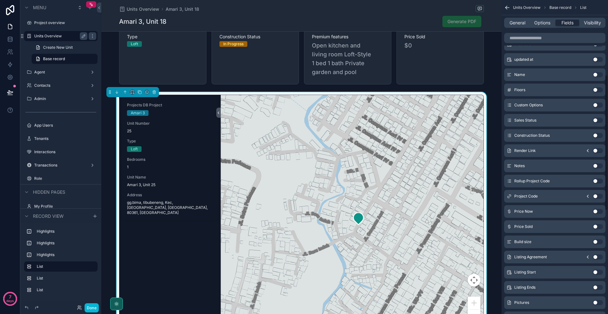
scroll to position [177, 0]
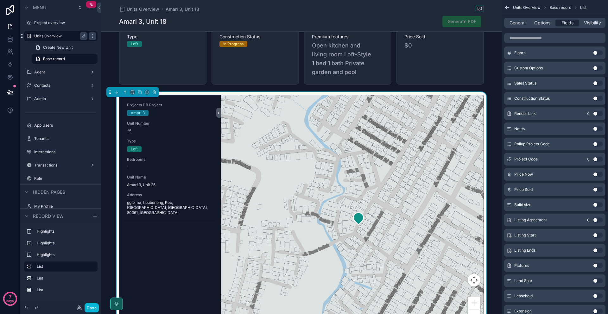
click at [600, 266] on button "Use setting" at bounding box center [598, 265] width 10 height 5
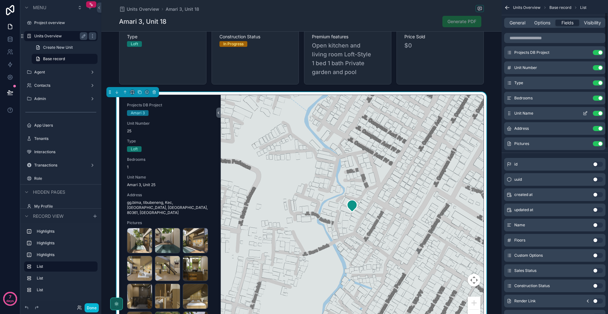
scroll to position [0, 0]
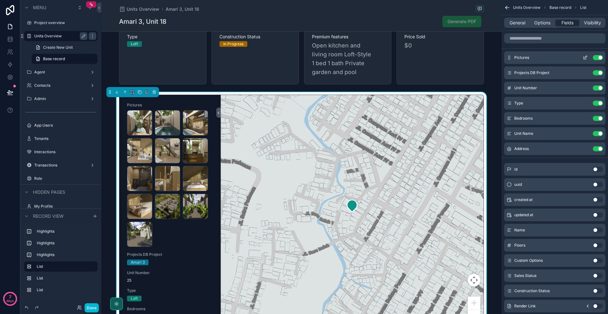
click at [583, 56] on icon "scrollable content" at bounding box center [584, 57] width 5 height 5
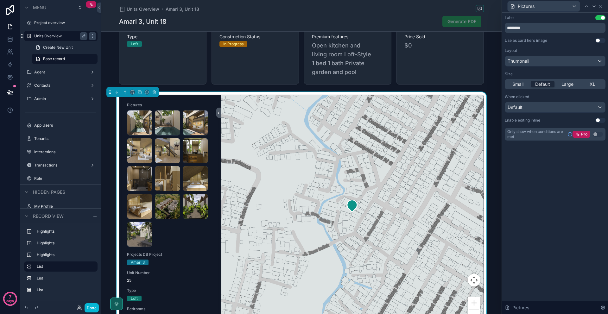
click at [601, 41] on button "Use setting" at bounding box center [600, 40] width 10 height 5
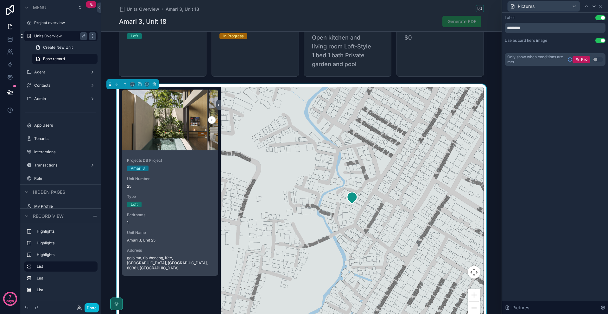
scroll to position [483, 0]
click at [212, 116] on button "scrollable content" at bounding box center [212, 120] width 8 height 8
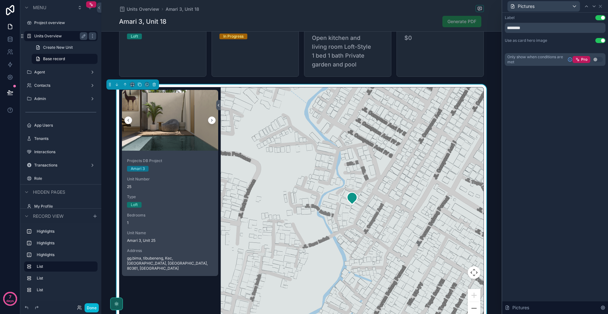
click at [129, 118] on icon "scrollable content" at bounding box center [128, 120] width 4 height 4
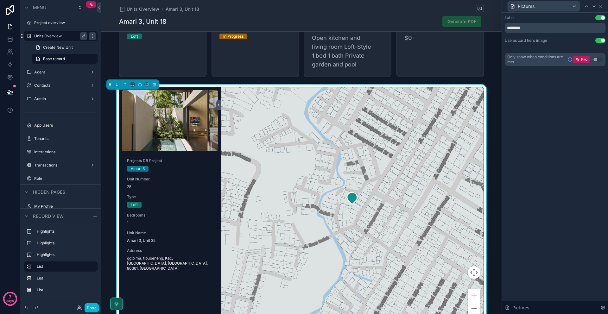
click at [599, 9] on div "Pictures" at bounding box center [555, 6] width 101 height 12
click at [599, 8] on icon at bounding box center [600, 6] width 5 height 5
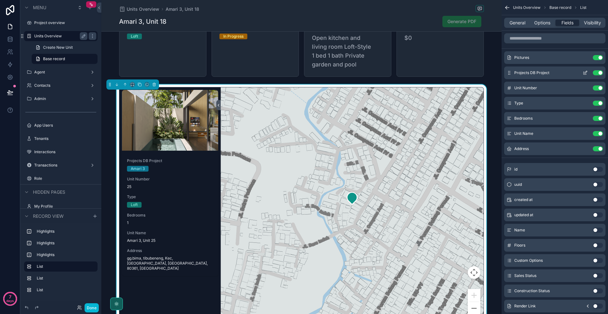
click at [596, 72] on button "Use setting" at bounding box center [598, 72] width 10 height 5
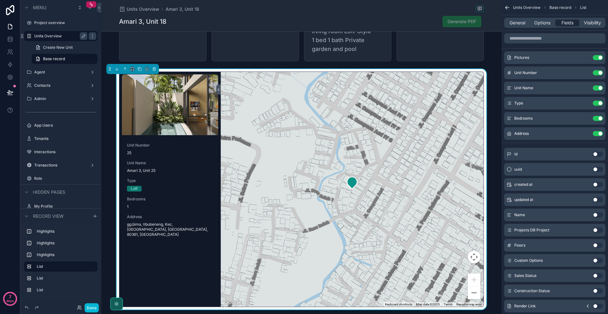
scroll to position [507, 0]
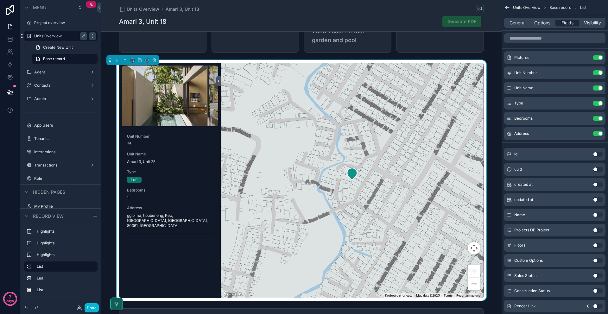
click at [472, 278] on button "Zoom out" at bounding box center [474, 284] width 13 height 13
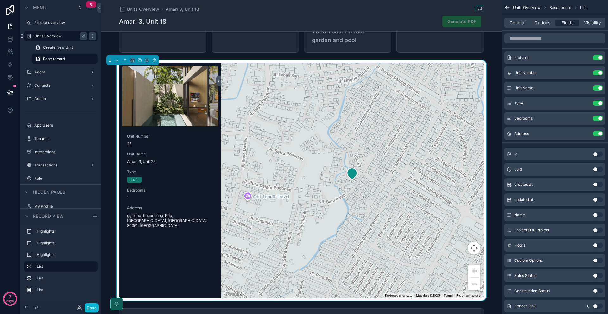
click at [472, 278] on button "Zoom out" at bounding box center [474, 284] width 13 height 13
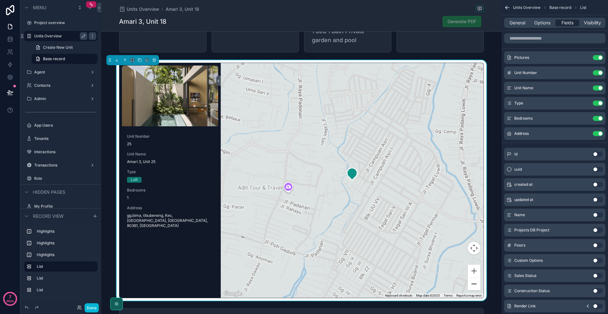
click at [472, 278] on button "Zoom out" at bounding box center [474, 284] width 13 height 13
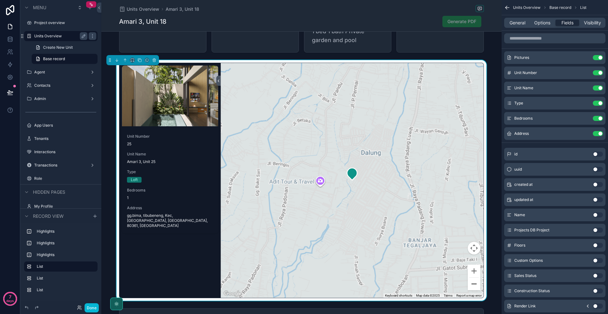
click at [472, 278] on button "Zoom out" at bounding box center [474, 284] width 13 height 13
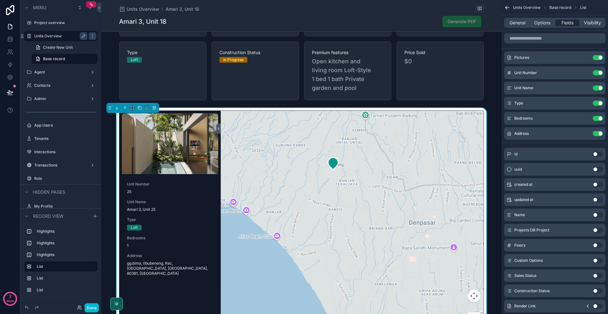
scroll to position [460, 0]
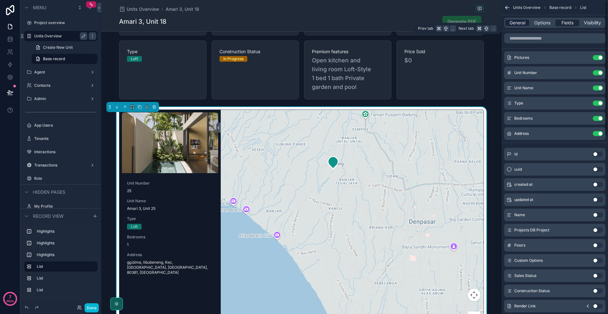
click at [524, 20] on span "General" at bounding box center [517, 23] width 16 height 6
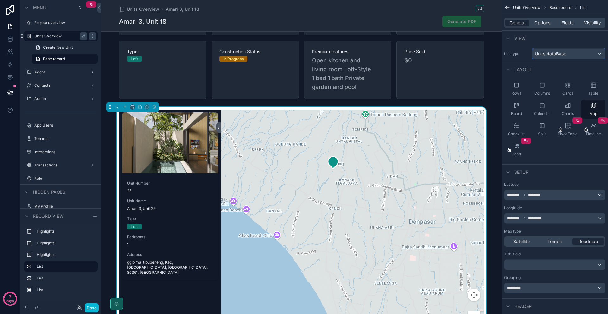
click at [565, 52] on span "Units dataBase" at bounding box center [550, 54] width 31 height 6
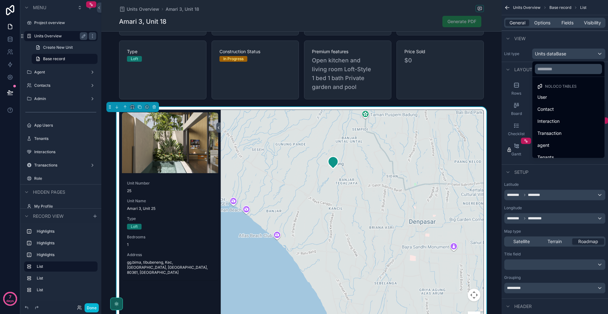
click at [565, 52] on div "scrollable content" at bounding box center [304, 157] width 608 height 314
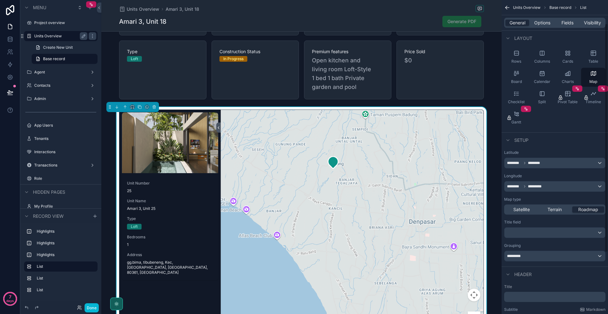
scroll to position [32, 0]
click at [547, 233] on div "scrollable content" at bounding box center [554, 232] width 101 height 10
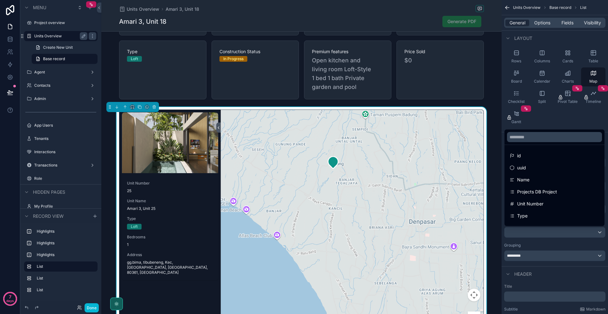
click at [553, 257] on div "scrollable content" at bounding box center [304, 157] width 608 height 314
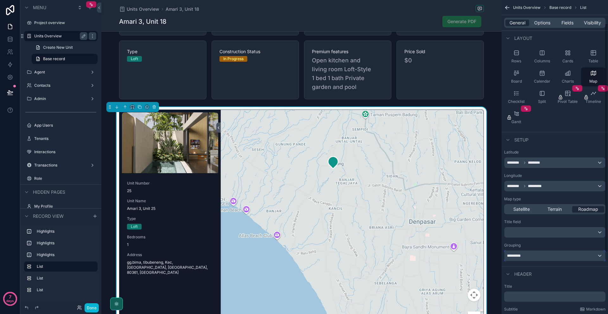
click at [553, 257] on div "*********" at bounding box center [554, 256] width 101 height 10
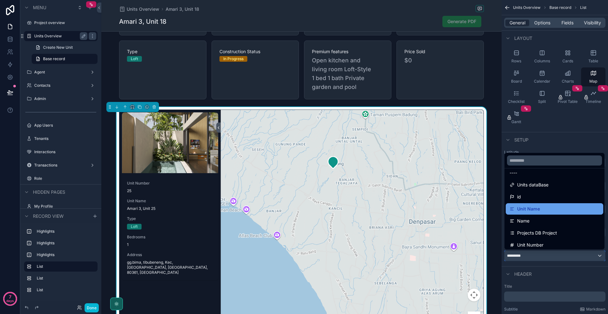
scroll to position [5, 0]
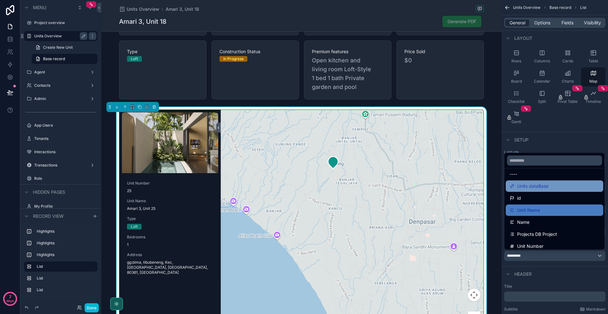
click at [535, 188] on span "Units dataBase" at bounding box center [532, 186] width 31 height 8
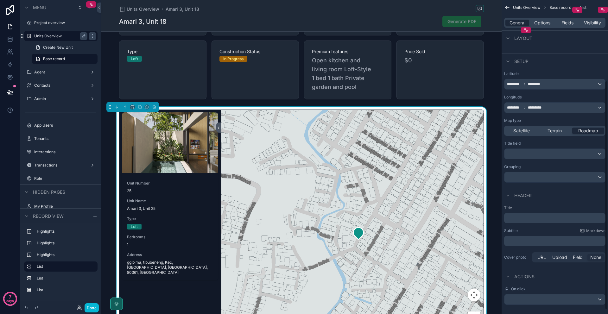
scroll to position [117, 0]
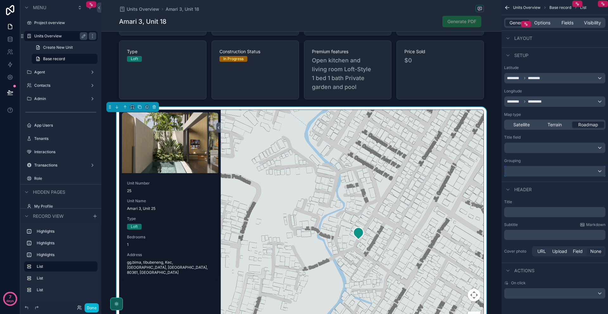
click at [517, 166] on div "scrollable content" at bounding box center [554, 171] width 101 height 10
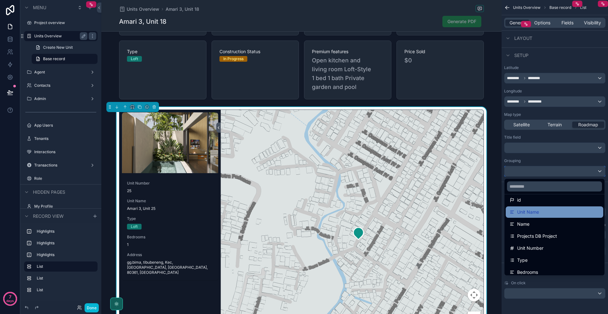
scroll to position [29, 0]
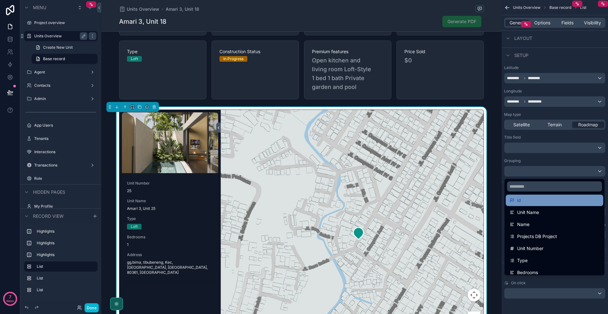
click at [527, 202] on div "id" at bounding box center [554, 201] width 90 height 8
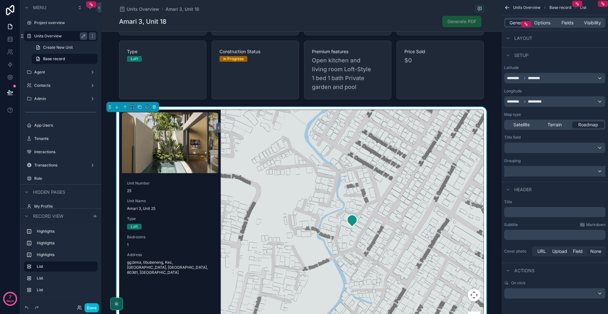
click at [531, 175] on div "scrollable content" at bounding box center [554, 171] width 101 height 10
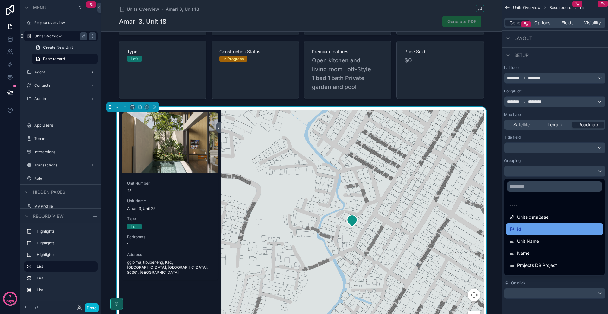
click at [531, 228] on div "id" at bounding box center [554, 229] width 90 height 8
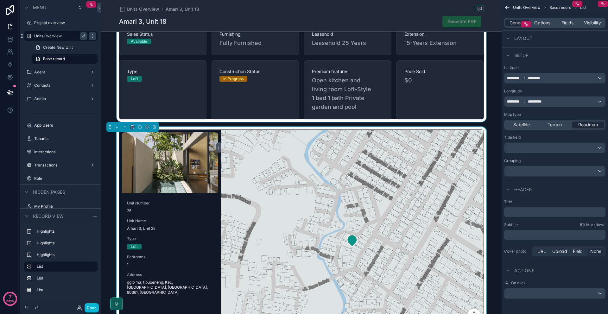
scroll to position [497, 0]
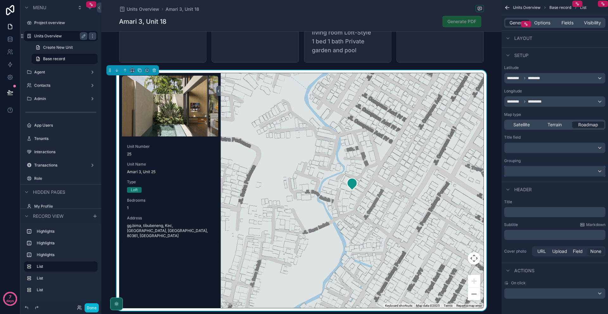
click at [515, 172] on div "scrollable content" at bounding box center [554, 171] width 101 height 10
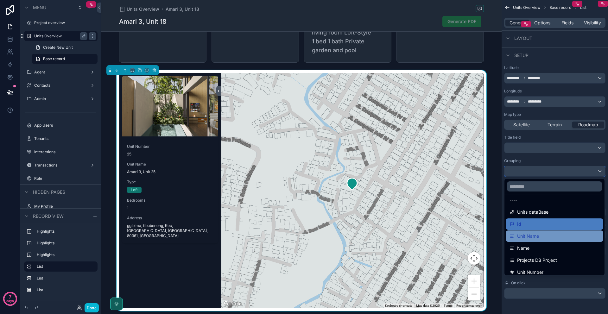
scroll to position [6, 0]
click at [529, 237] on span "Unit Name" at bounding box center [528, 235] width 22 height 8
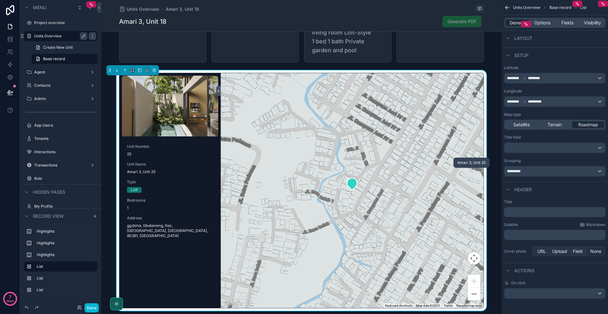
click at [352, 178] on icon "scrollable content" at bounding box center [352, 184] width 10 height 12
click at [542, 172] on div "*********" at bounding box center [554, 171] width 101 height 10
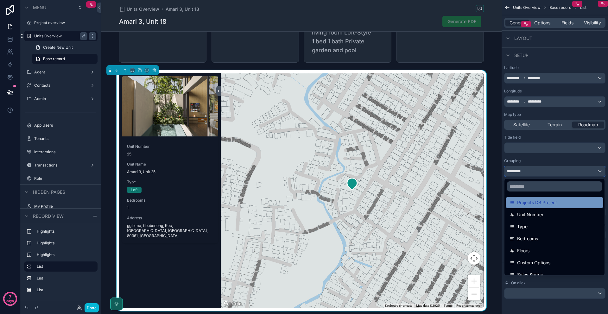
scroll to position [65, 0]
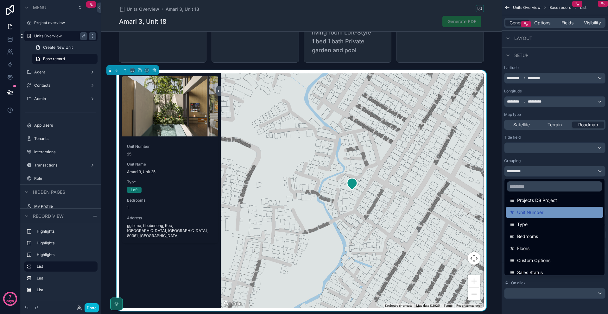
click at [537, 213] on span "Unit Number" at bounding box center [530, 213] width 26 height 8
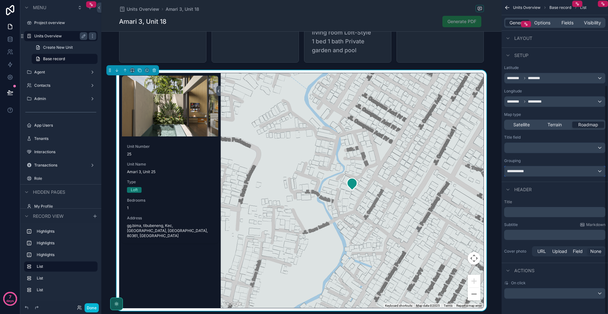
click at [540, 174] on div "**********" at bounding box center [554, 171] width 101 height 10
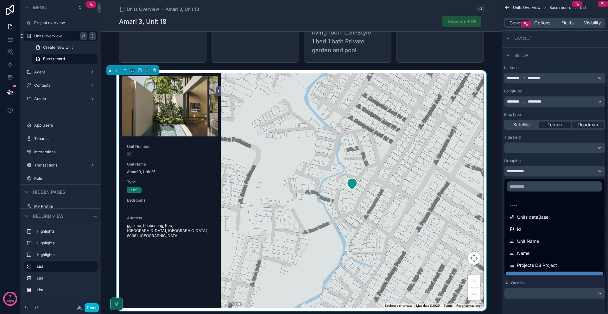
click at [558, 127] on div "scrollable content" at bounding box center [304, 157] width 608 height 314
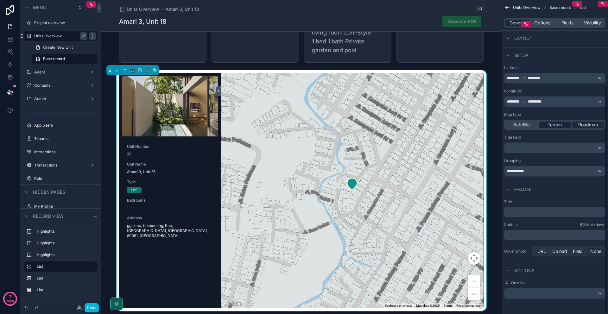
click at [558, 127] on span "Terrain" at bounding box center [554, 125] width 14 height 6
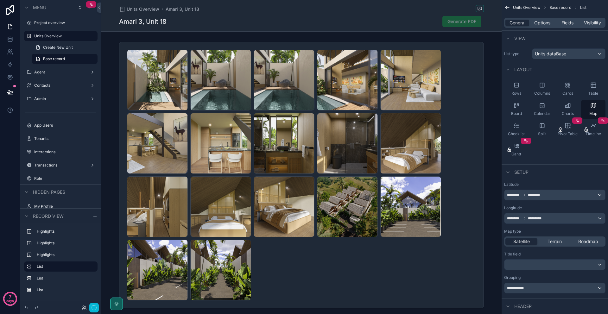
scroll to position [117, 0]
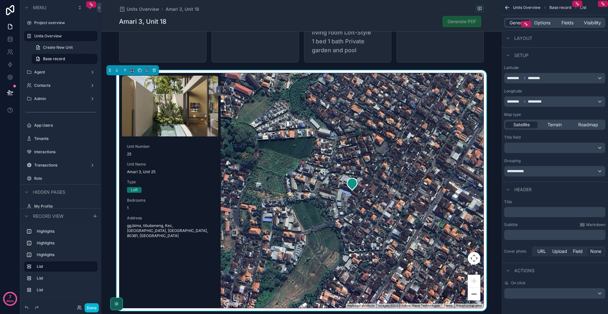
click at [477, 288] on button "Zoom out" at bounding box center [474, 294] width 13 height 13
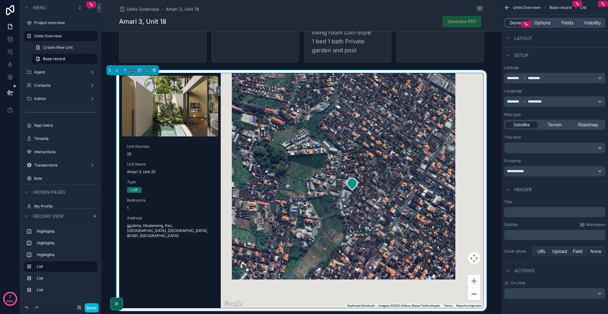
click at [477, 288] on button "Zoom out" at bounding box center [474, 294] width 13 height 13
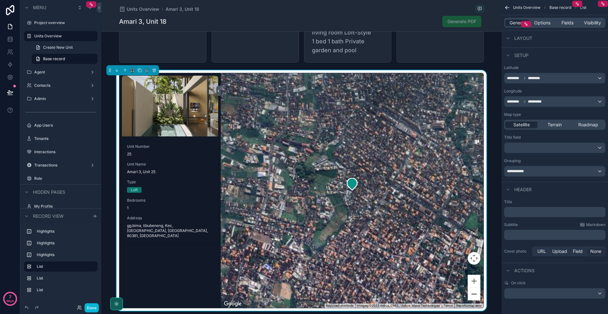
click at [477, 288] on button "Zoom out" at bounding box center [474, 294] width 13 height 13
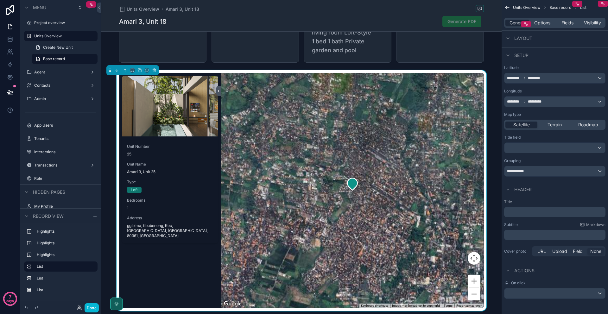
click at [477, 288] on button "Zoom out" at bounding box center [474, 294] width 13 height 13
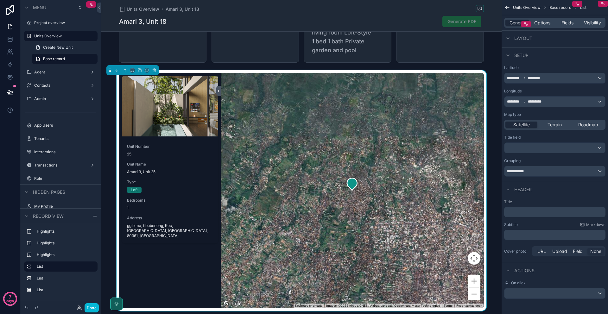
click at [477, 288] on button "Zoom out" at bounding box center [474, 294] width 13 height 13
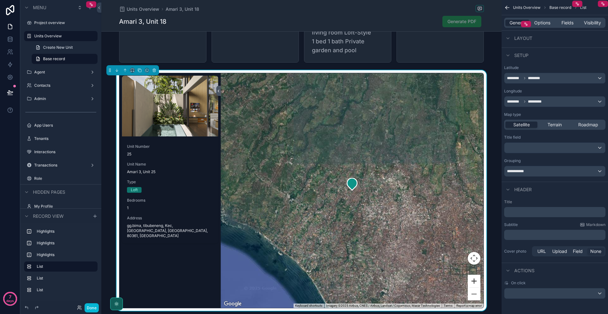
click at [475, 275] on button "Zoom in" at bounding box center [474, 281] width 13 height 13
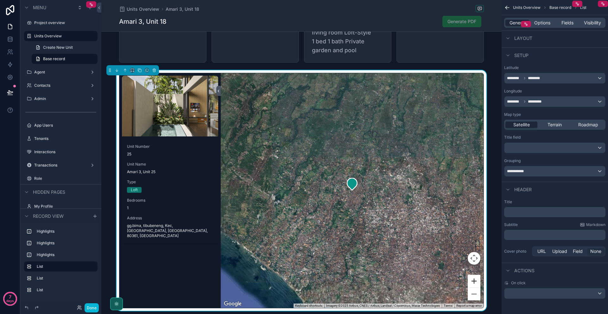
click at [475, 275] on button "Zoom in" at bounding box center [474, 281] width 13 height 13
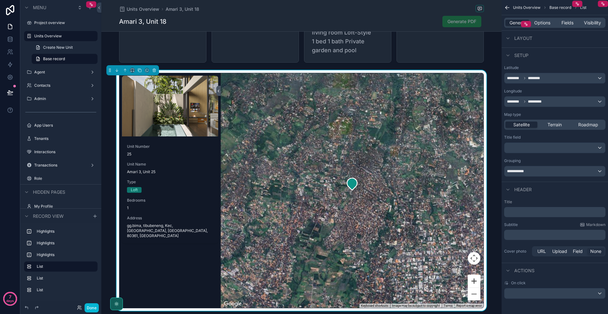
click at [475, 275] on button "Zoom in" at bounding box center [474, 281] width 13 height 13
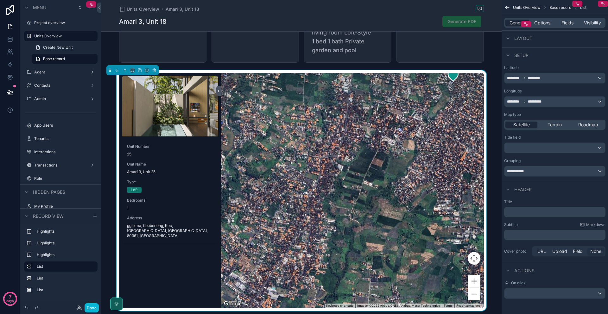
drag, startPoint x: 352, startPoint y: 230, endPoint x: 453, endPoint y: 117, distance: 152.0
click at [453, 117] on div "scrollable content" at bounding box center [352, 190] width 263 height 235
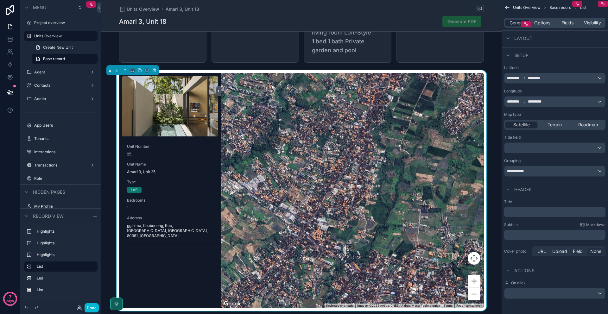
drag, startPoint x: 376, startPoint y: 184, endPoint x: 434, endPoint y: 105, distance: 98.2
click at [434, 105] on div "scrollable content" at bounding box center [352, 190] width 263 height 235
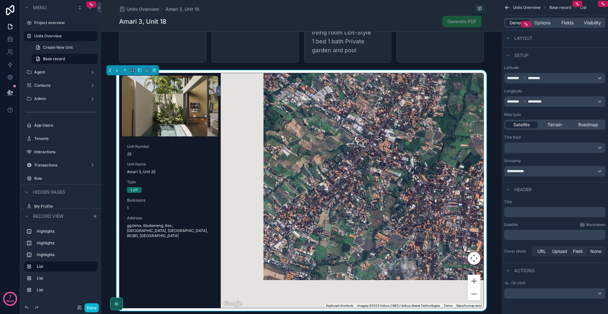
drag, startPoint x: 362, startPoint y: 197, endPoint x: 422, endPoint y: 119, distance: 97.7
click at [422, 119] on div "scrollable content" at bounding box center [352, 190] width 263 height 235
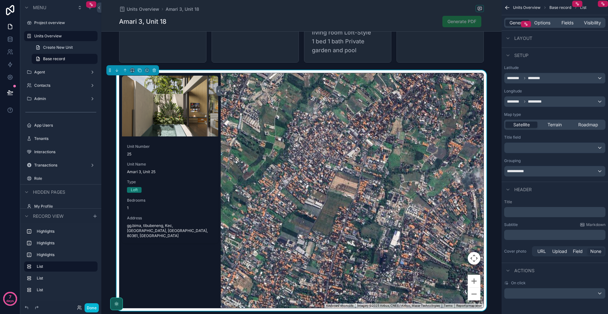
drag, startPoint x: 359, startPoint y: 205, endPoint x: 447, endPoint y: 105, distance: 133.7
click at [447, 105] on div "scrollable content" at bounding box center [352, 190] width 263 height 235
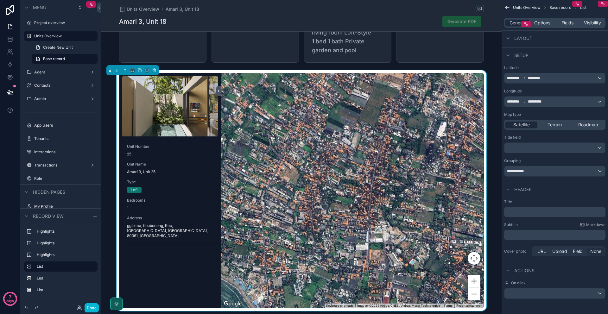
drag, startPoint x: 325, startPoint y: 221, endPoint x: 354, endPoint y: 110, distance: 115.1
click at [354, 108] on div "scrollable content" at bounding box center [352, 190] width 263 height 235
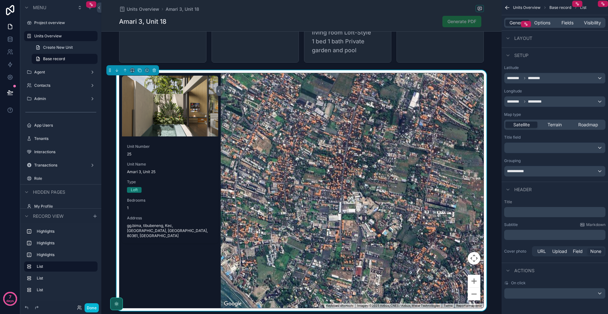
drag, startPoint x: 328, startPoint y: 204, endPoint x: 298, endPoint y: 197, distance: 30.9
click at [298, 197] on div "scrollable content" at bounding box center [352, 190] width 263 height 235
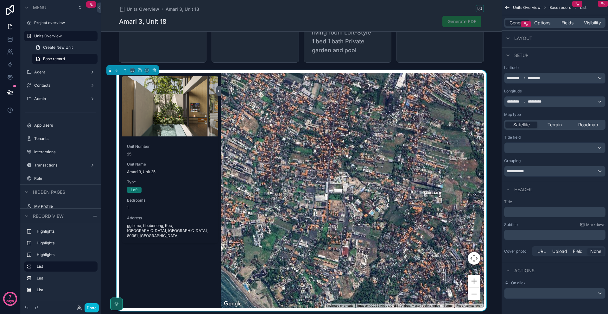
drag, startPoint x: 326, startPoint y: 212, endPoint x: 300, endPoint y: 244, distance: 40.8
click at [300, 247] on div "scrollable content" at bounding box center [352, 190] width 263 height 235
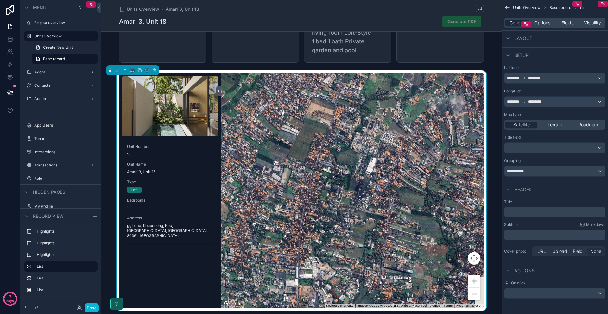
drag, startPoint x: 306, startPoint y: 171, endPoint x: 271, endPoint y: 268, distance: 102.8
click at [271, 269] on div "scrollable content" at bounding box center [352, 190] width 263 height 235
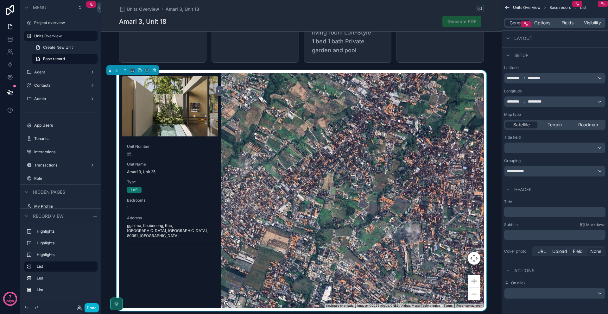
drag, startPoint x: 312, startPoint y: 202, endPoint x: 288, endPoint y: 268, distance: 70.7
click at [287, 274] on div "scrollable content" at bounding box center [352, 190] width 263 height 235
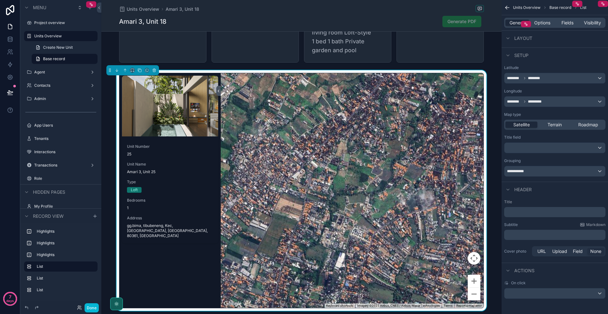
drag, startPoint x: 308, startPoint y: 251, endPoint x: 323, endPoint y: 218, distance: 35.9
click at [323, 218] on div "scrollable content" at bounding box center [352, 190] width 263 height 235
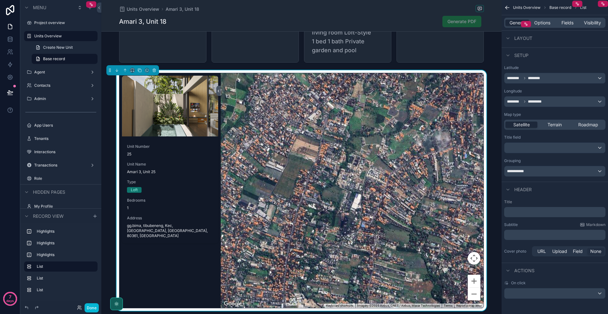
drag, startPoint x: 323, startPoint y: 220, endPoint x: 338, endPoint y: 161, distance: 60.6
click at [339, 160] on div "scrollable content" at bounding box center [352, 190] width 263 height 235
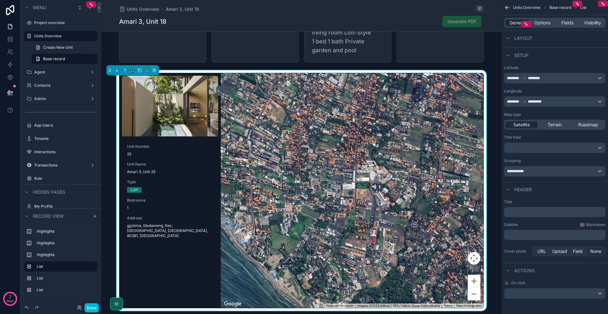
drag, startPoint x: 286, startPoint y: 235, endPoint x: 361, endPoint y: 98, distance: 155.8
click at [361, 98] on div "scrollable content" at bounding box center [352, 190] width 263 height 235
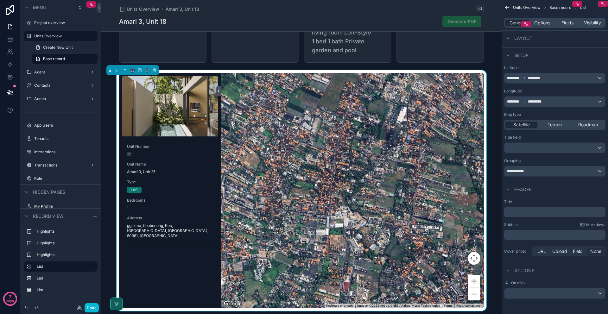
drag, startPoint x: 346, startPoint y: 187, endPoint x: 317, endPoint y: 237, distance: 57.4
click at [317, 237] on div "scrollable content" at bounding box center [352, 190] width 263 height 235
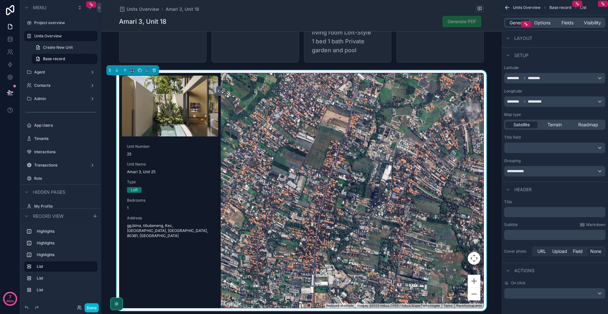
drag, startPoint x: 336, startPoint y: 205, endPoint x: 323, endPoint y: 236, distance: 33.9
click at [321, 265] on div "scrollable content" at bounding box center [352, 190] width 263 height 235
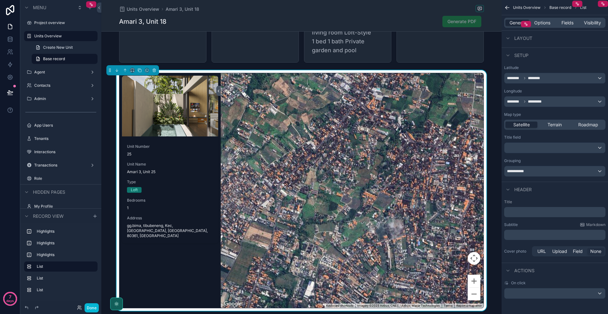
drag, startPoint x: 327, startPoint y: 197, endPoint x: 251, endPoint y: 298, distance: 127.5
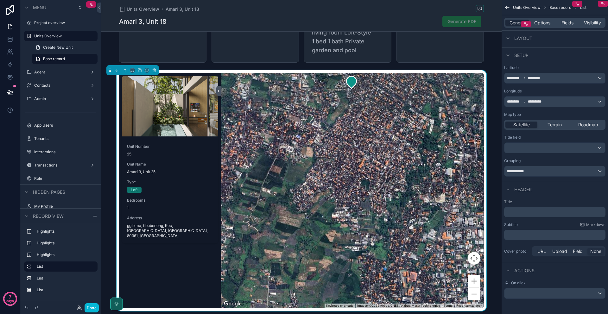
drag, startPoint x: 383, startPoint y: 130, endPoint x: 208, endPoint y: 314, distance: 253.9
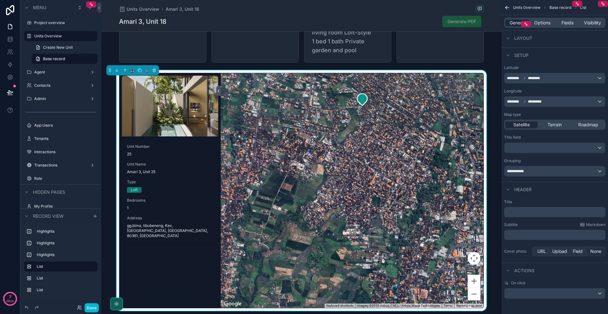
drag, startPoint x: 313, startPoint y: 186, endPoint x: 324, endPoint y: 203, distance: 20.3
click at [324, 204] on div "scrollable content" at bounding box center [352, 190] width 263 height 235
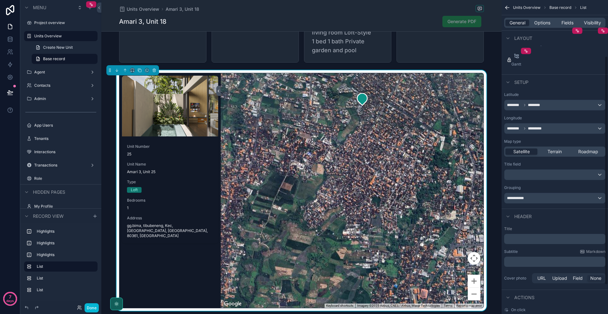
scroll to position [0, 0]
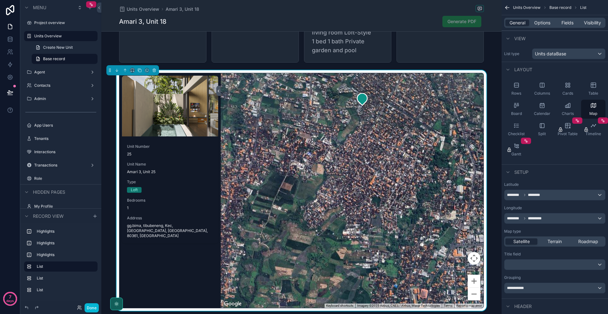
drag, startPoint x: 510, startPoint y: 170, endPoint x: 508, endPoint y: 164, distance: 6.4
click at [507, 164] on div "Setup" at bounding box center [554, 171] width 106 height 15
click at [512, 178] on div "Setup" at bounding box center [554, 171] width 106 height 15
click at [508, 171] on icon "scrollable content" at bounding box center [507, 172] width 5 height 5
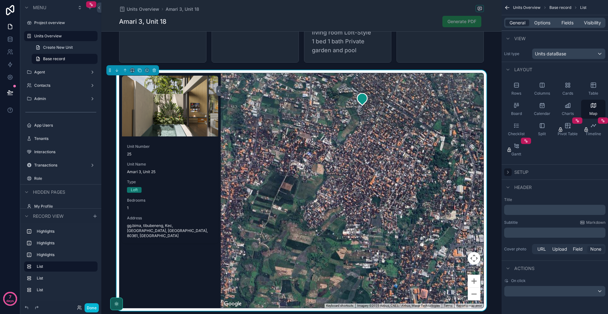
click at [510, 173] on icon "scrollable content" at bounding box center [507, 172] width 5 height 5
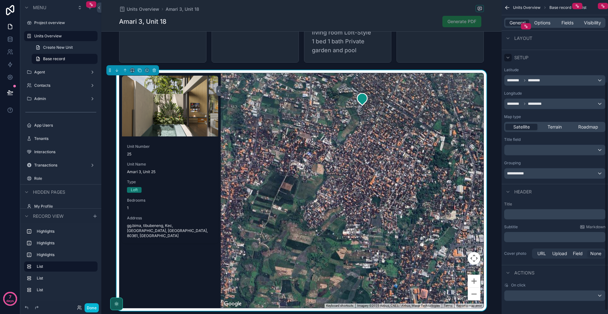
scroll to position [117, 0]
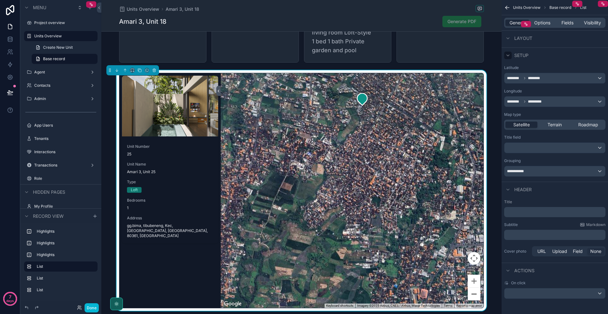
click at [474, 288] on button "Zoom out" at bounding box center [474, 294] width 13 height 13
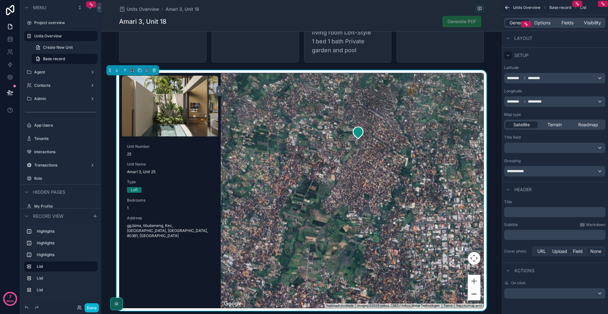
click at [474, 288] on button "Zoom out" at bounding box center [474, 294] width 13 height 13
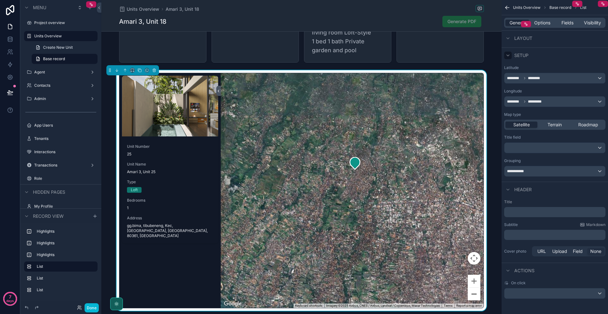
click at [474, 288] on button "Zoom out" at bounding box center [474, 294] width 13 height 13
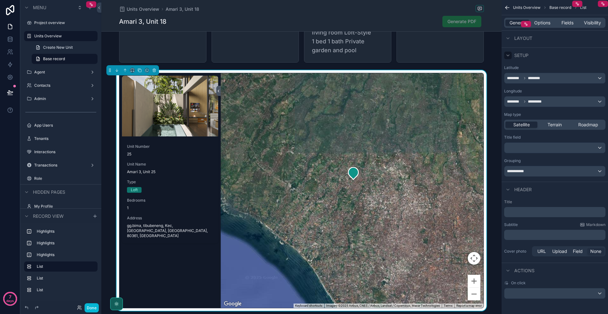
click at [536, 13] on div "Units Overview Base record List" at bounding box center [554, 7] width 106 height 15
click at [540, 20] on span "Options" at bounding box center [542, 23] width 16 height 6
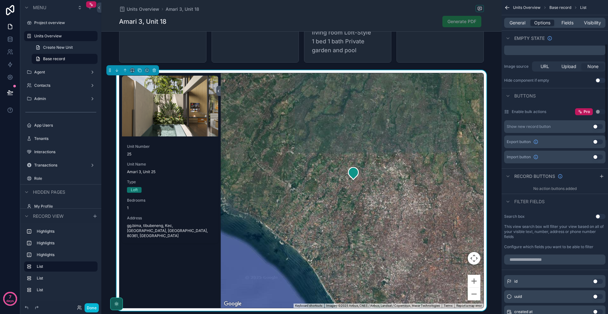
scroll to position [145, 0]
click at [531, 179] on div "Record buttons" at bounding box center [554, 174] width 106 height 15
click at [509, 177] on icon "scrollable content" at bounding box center [507, 175] width 5 height 5
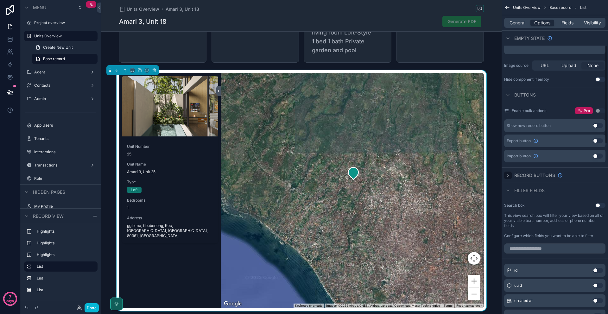
click at [509, 177] on icon "scrollable content" at bounding box center [507, 175] width 5 height 5
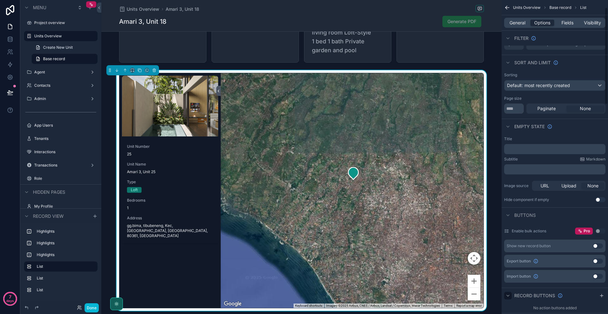
scroll to position [24, 0]
click at [562, 20] on span "Fields" at bounding box center [567, 23] width 12 height 6
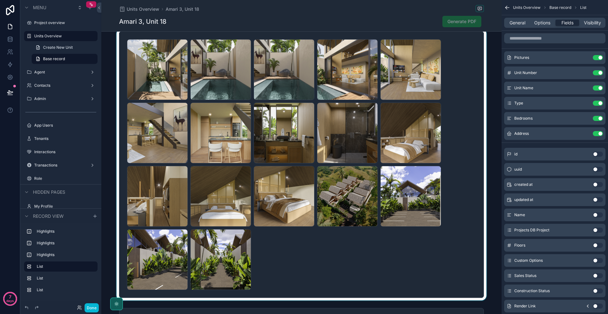
scroll to position [0, 0]
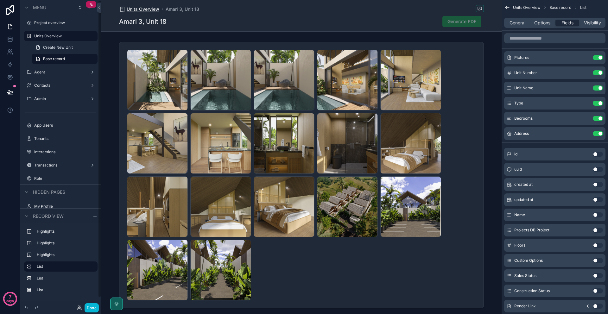
click at [144, 8] on span "Units Overview" at bounding box center [143, 9] width 33 height 6
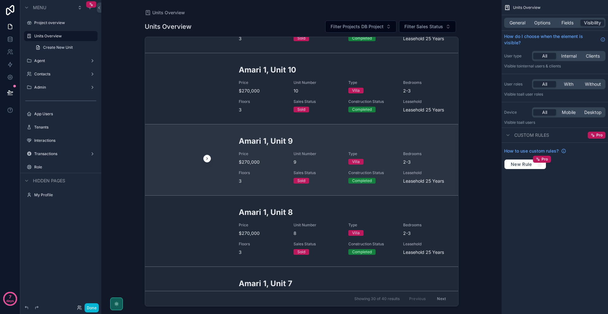
scroll to position [768, 0]
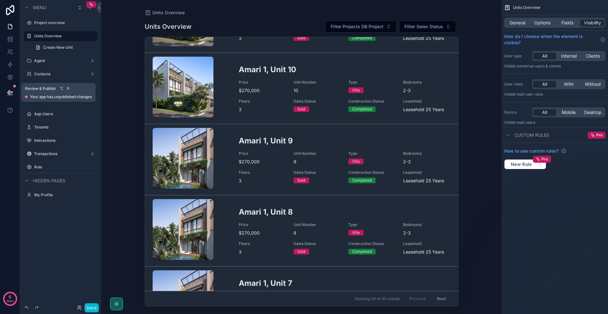
click at [9, 89] on button at bounding box center [10, 93] width 14 height 18
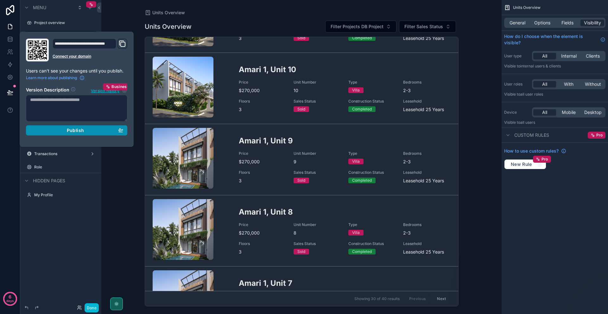
click at [80, 128] on span "Publish" at bounding box center [75, 131] width 17 height 6
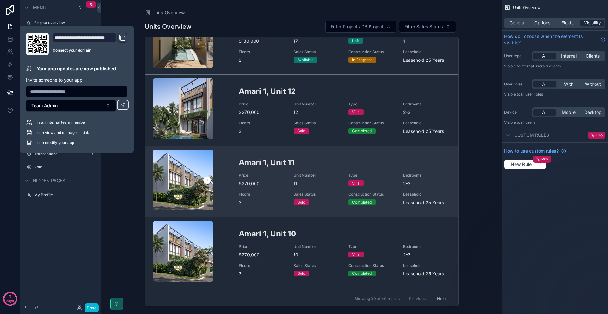
scroll to position [654, 0]
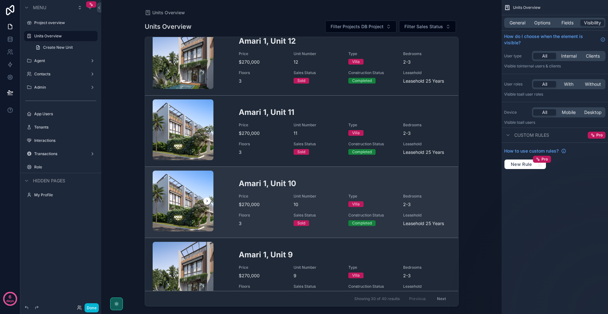
click at [254, 185] on h2 "Amari 1, Unit 10" at bounding box center [345, 183] width 212 height 10
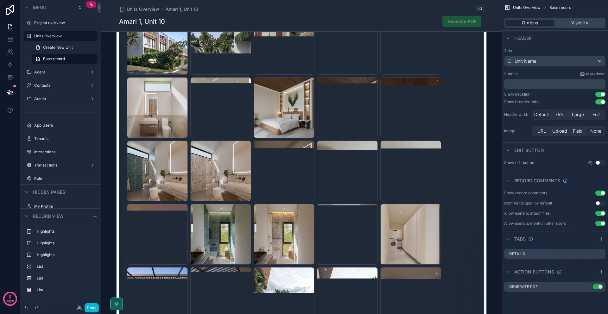
scroll to position [124, 0]
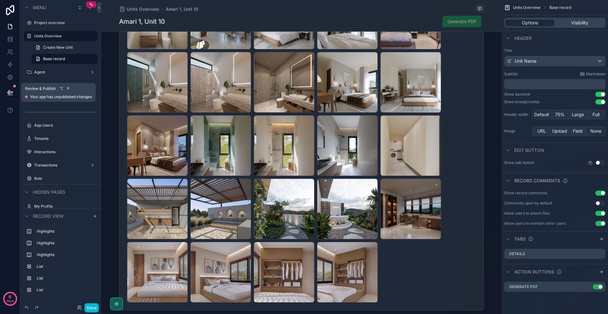
click at [13, 88] on button at bounding box center [10, 93] width 14 height 18
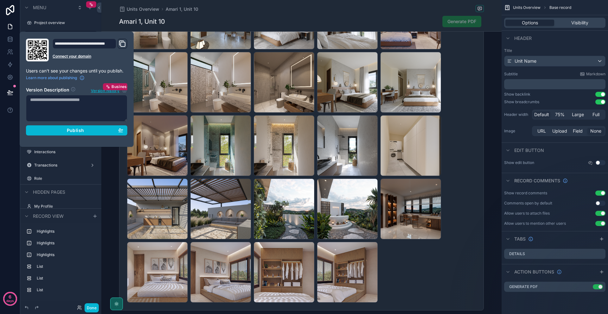
click at [121, 43] on icon "Domain and Custom Link" at bounding box center [123, 44] width 4 height 4
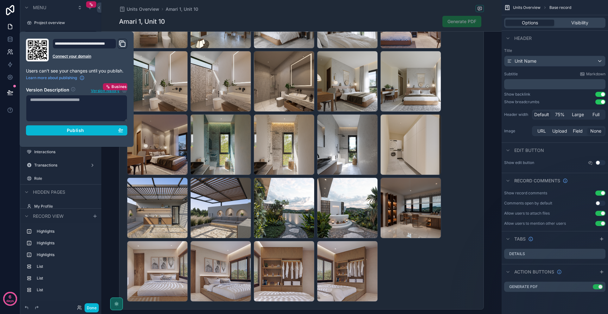
scroll to position [126, 0]
click at [12, 40] on icon at bounding box center [10, 39] width 6 height 6
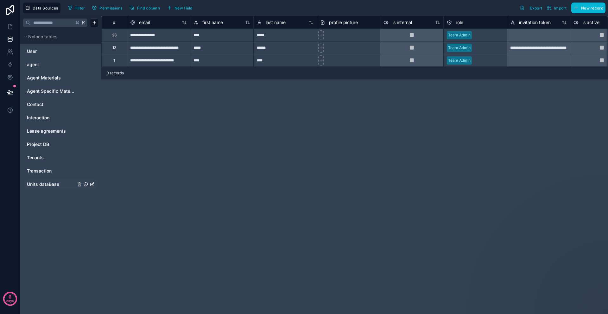
click at [43, 186] on span "Units dataBase" at bounding box center [43, 184] width 32 height 6
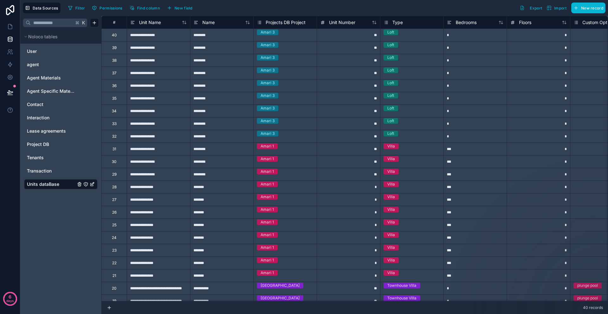
click at [326, 119] on div "**" at bounding box center [348, 123] width 63 height 13
click at [534, 9] on span "Export" at bounding box center [536, 8] width 12 height 5
click at [45, 126] on div "Lease agreements" at bounding box center [60, 131] width 73 height 10
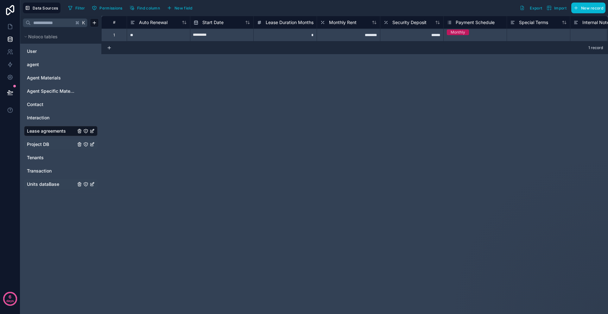
click at [43, 146] on span "Project DB" at bounding box center [38, 144] width 22 height 6
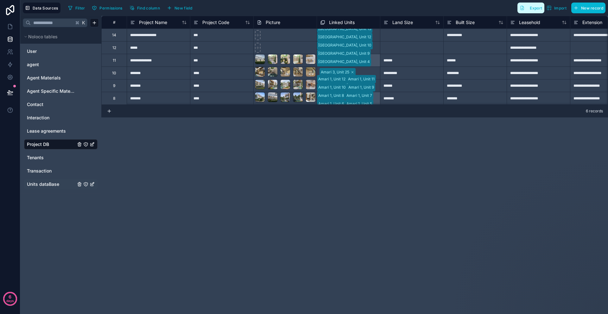
click at [528, 5] on button "Export" at bounding box center [530, 8] width 27 height 11
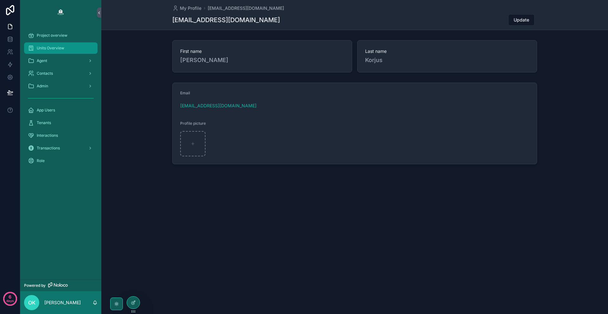
click at [51, 48] on span "Units Overview" at bounding box center [51, 48] width 28 height 5
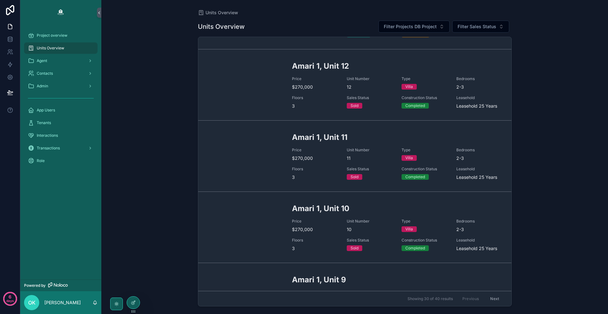
scroll to position [795, 0]
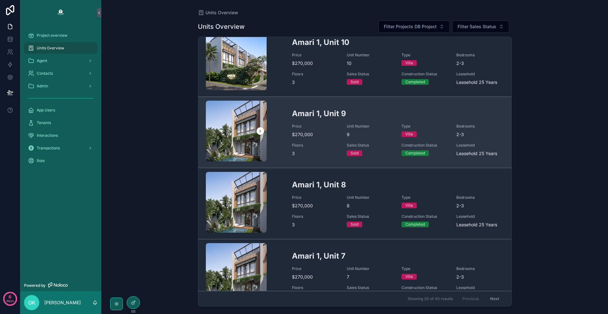
click at [295, 132] on span "$270,000" at bounding box center [315, 134] width 47 height 6
